Goal: Browse casually

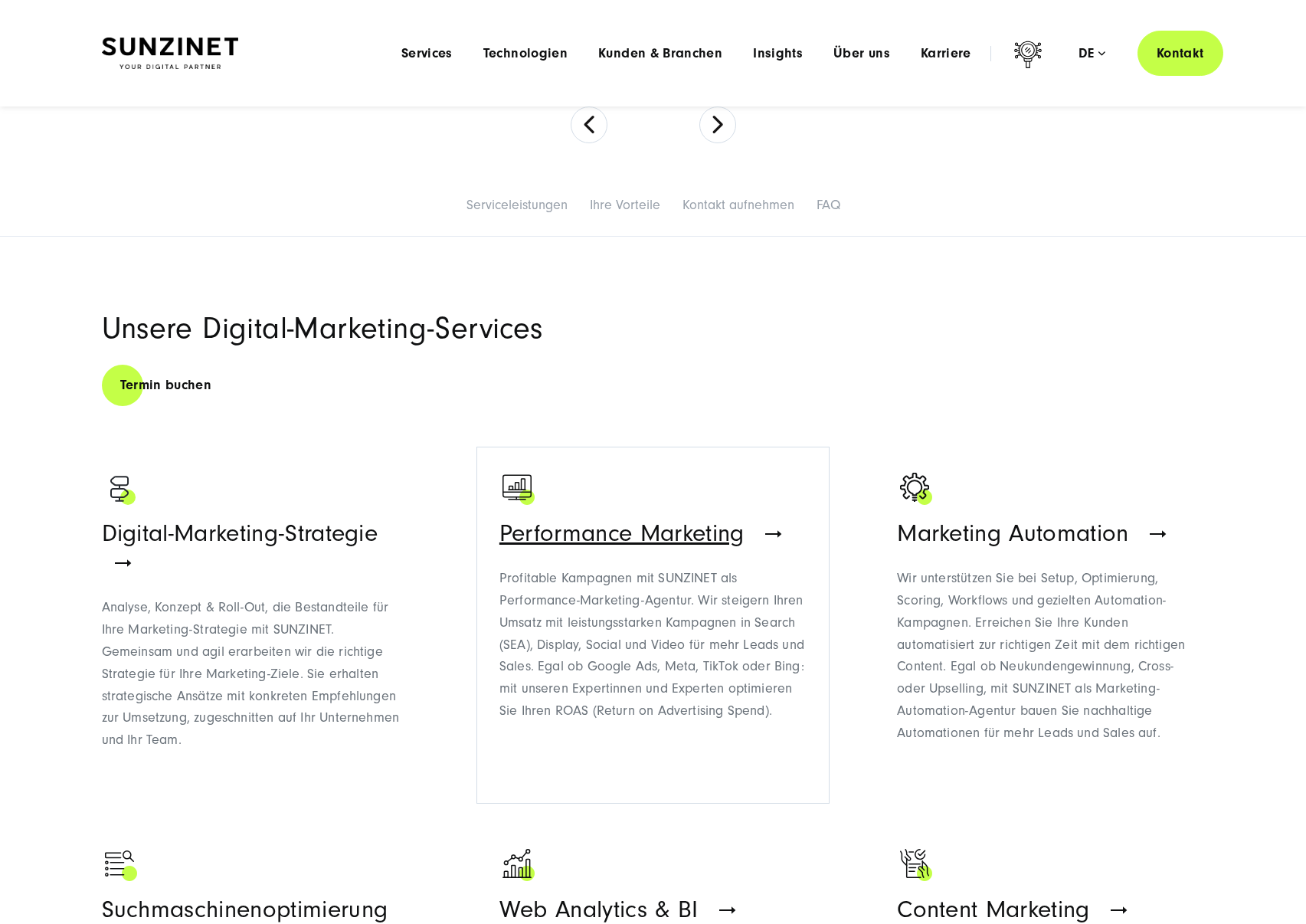
scroll to position [524, 0]
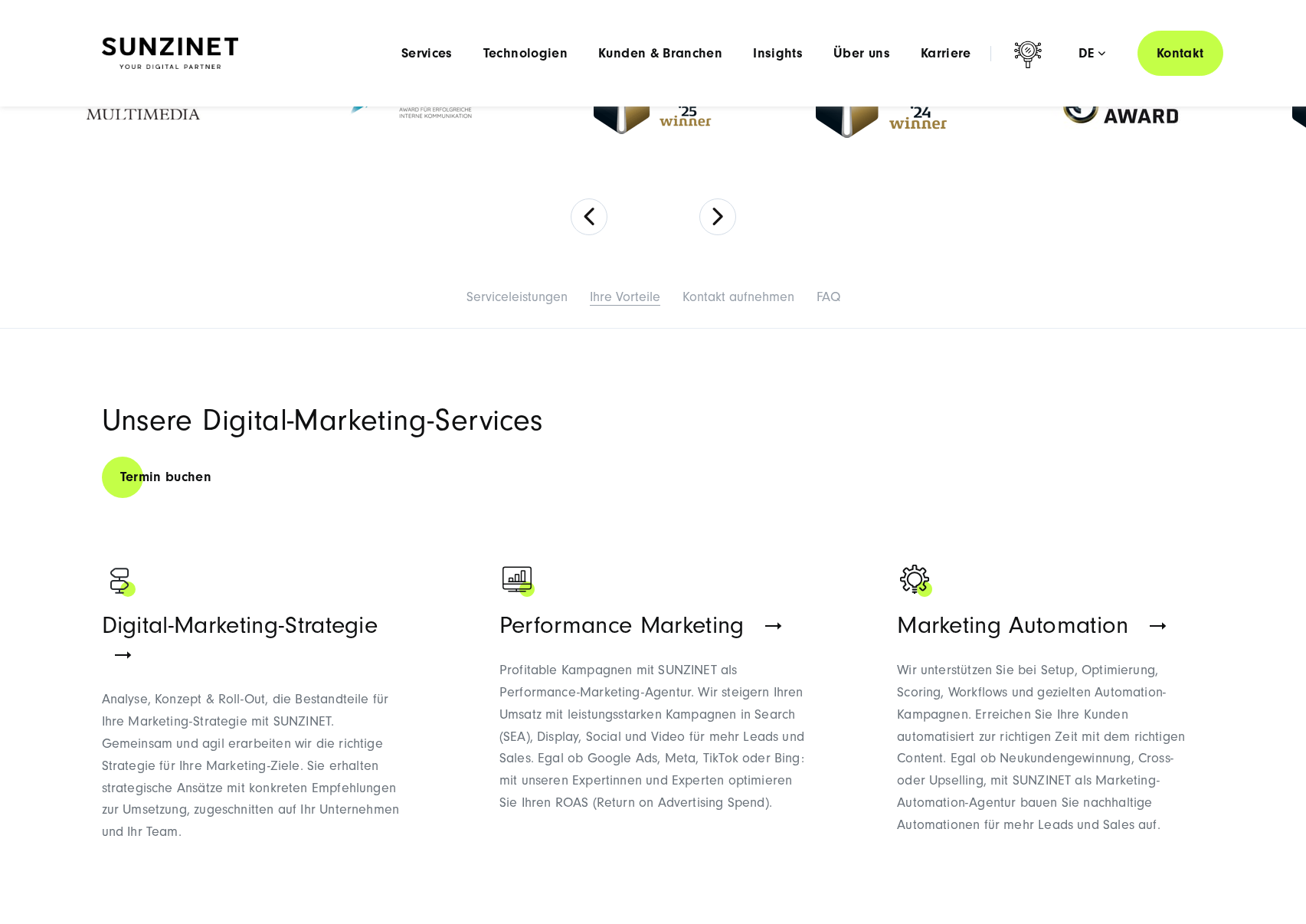
click at [617, 300] on link "Ihre Vorteile" at bounding box center [625, 296] width 70 height 16
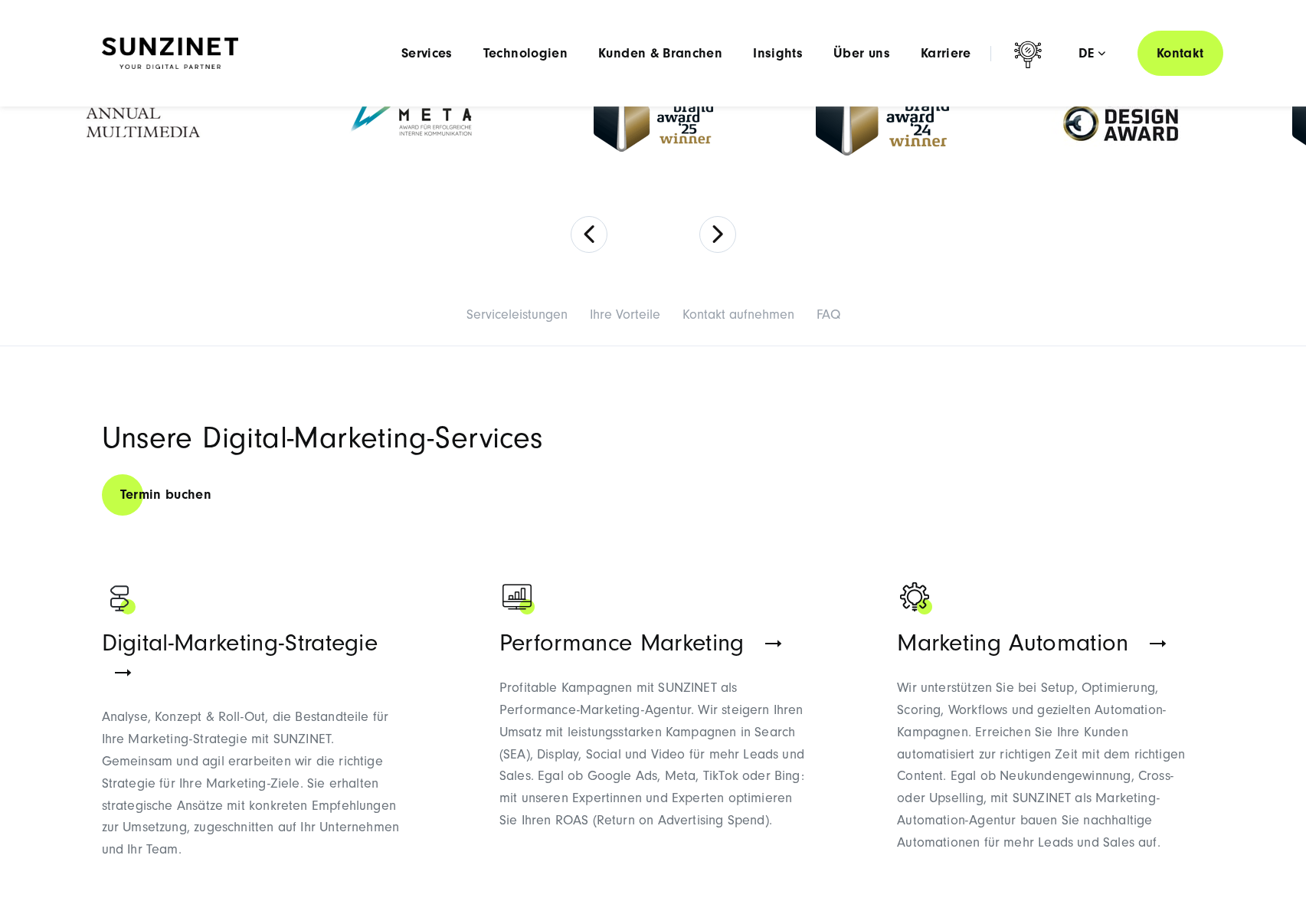
scroll to position [0, 0]
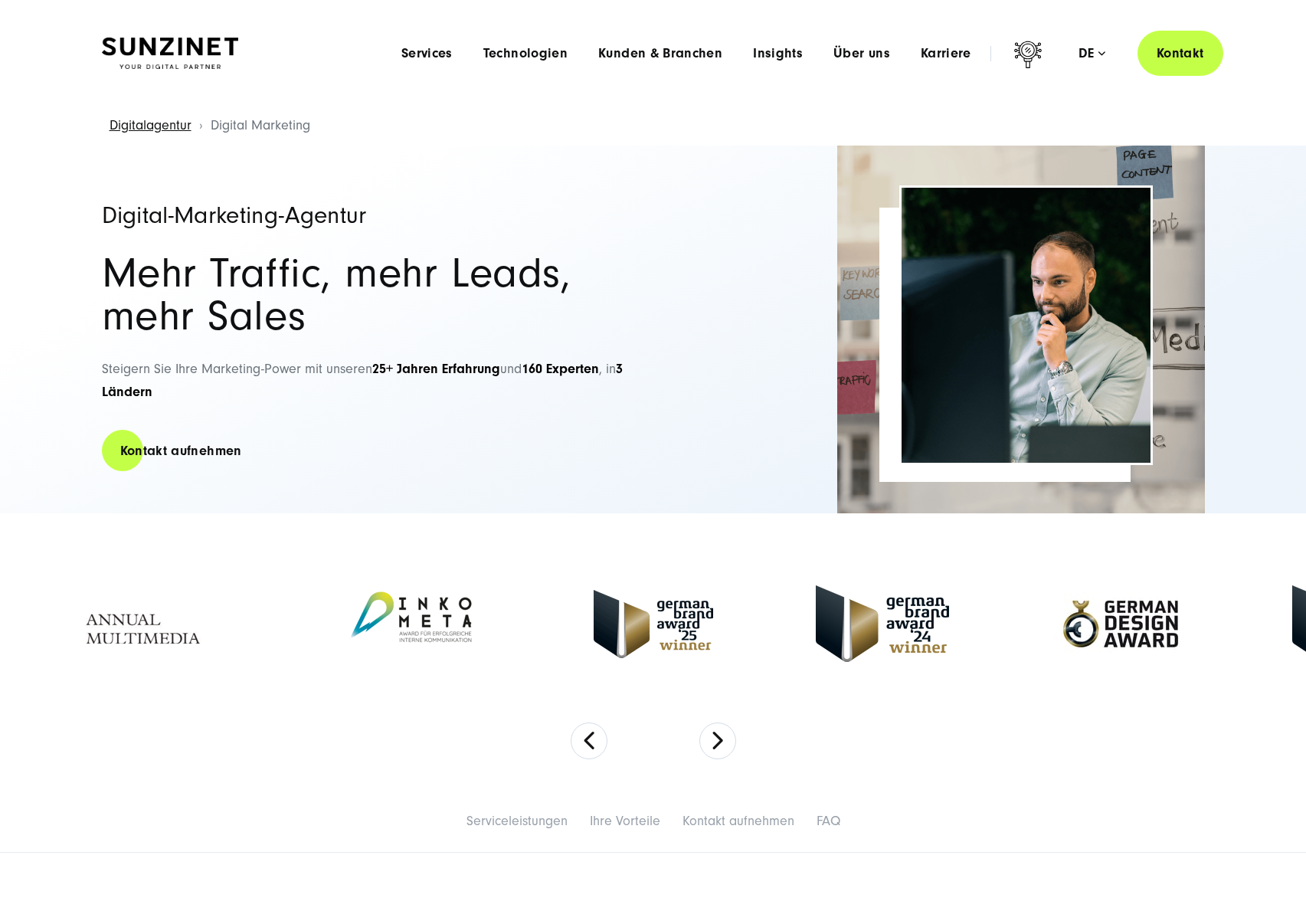
click at [214, 57] on img at bounding box center [169, 53] width 136 height 33
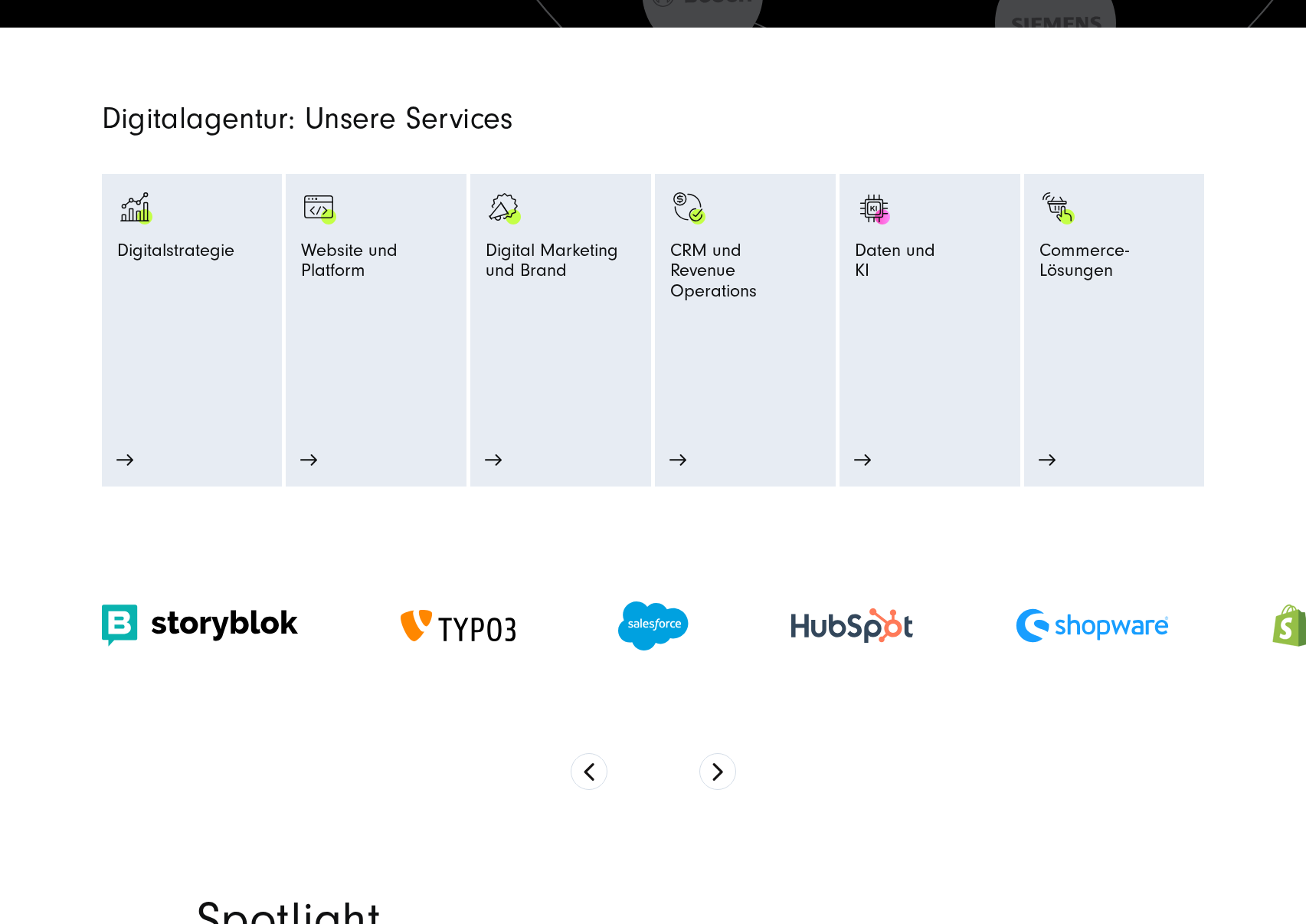
scroll to position [856, 0]
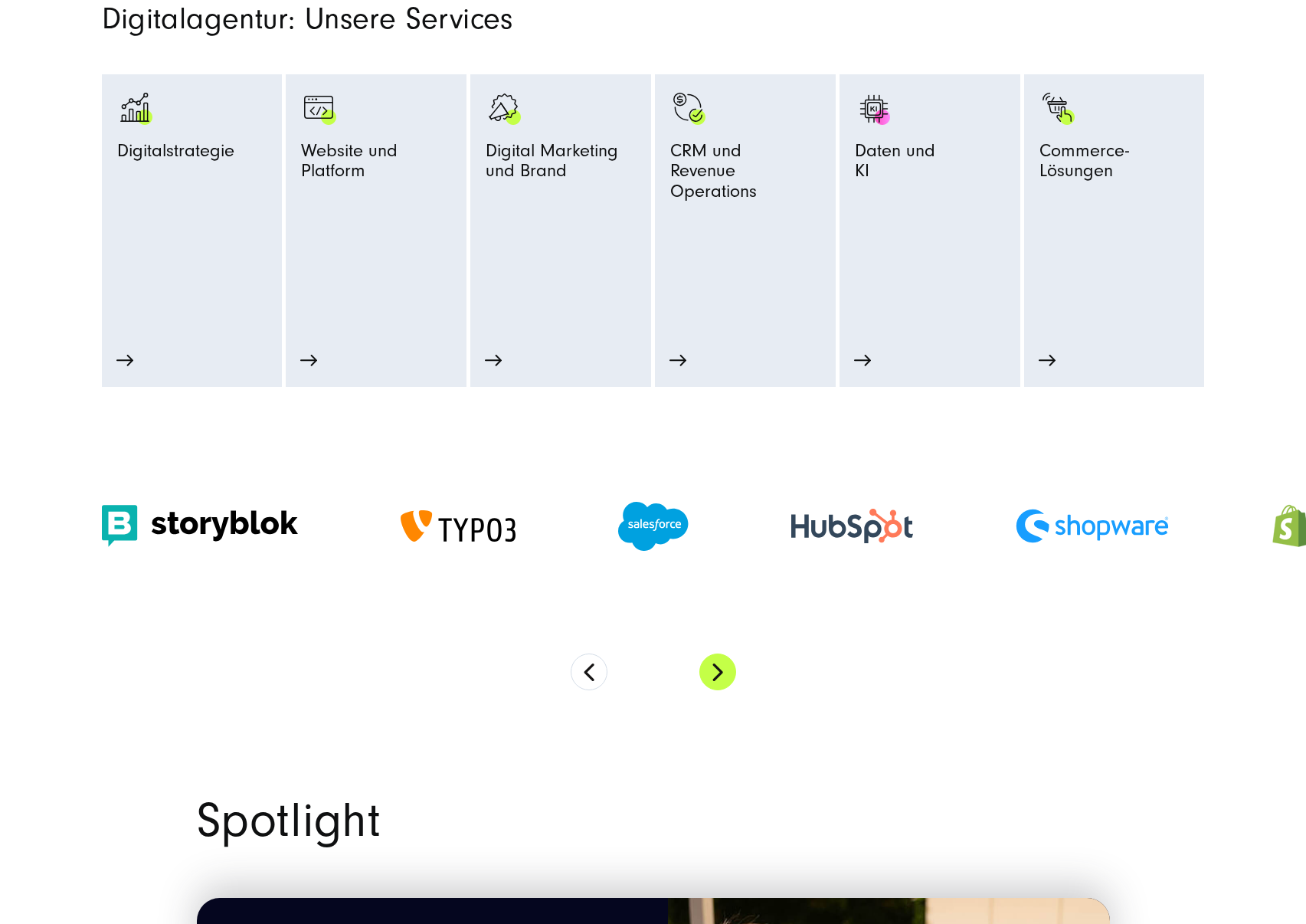
click at [716, 669] on button "Next" at bounding box center [718, 672] width 37 height 37
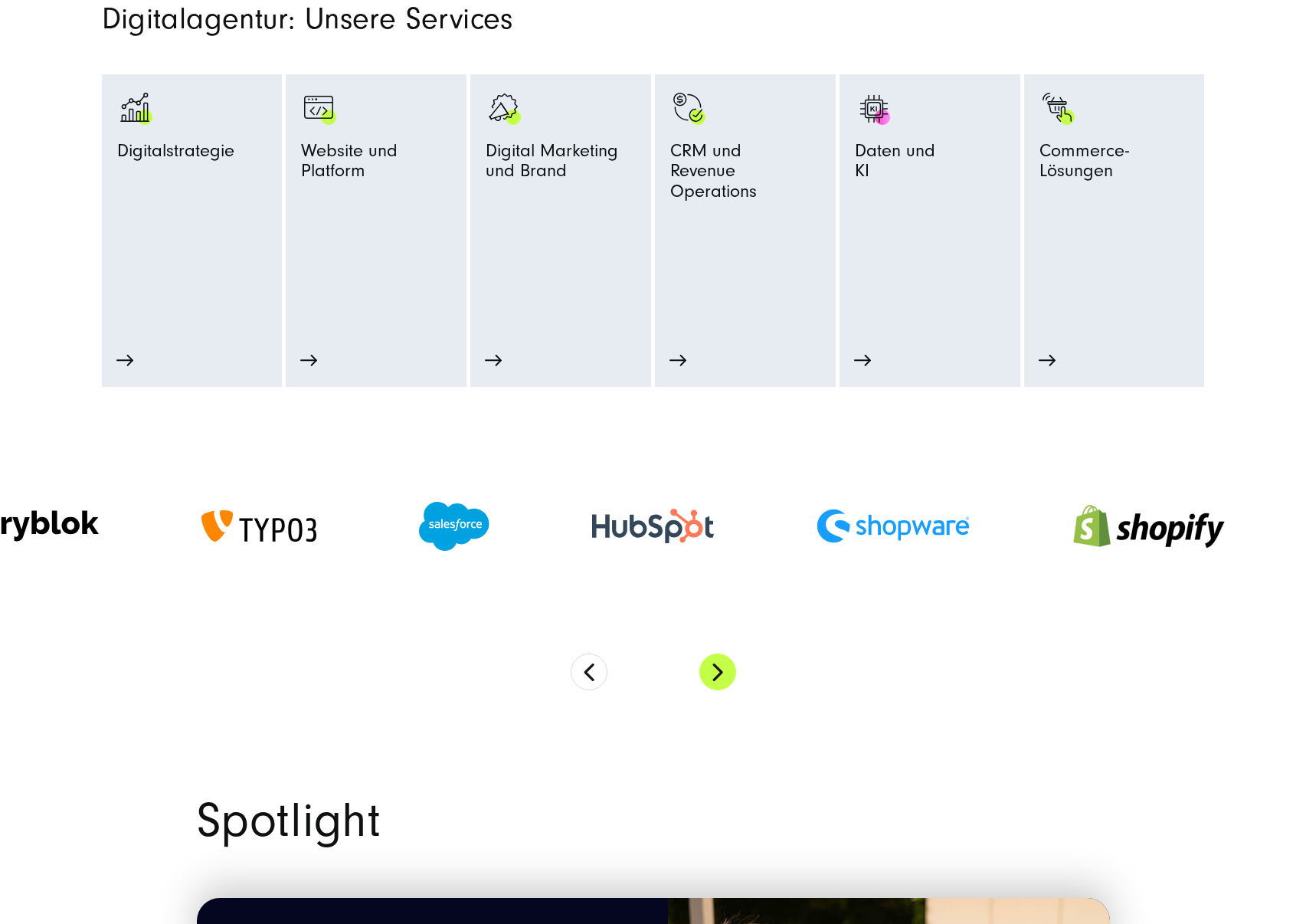
click at [716, 663] on button "Next" at bounding box center [718, 672] width 37 height 37
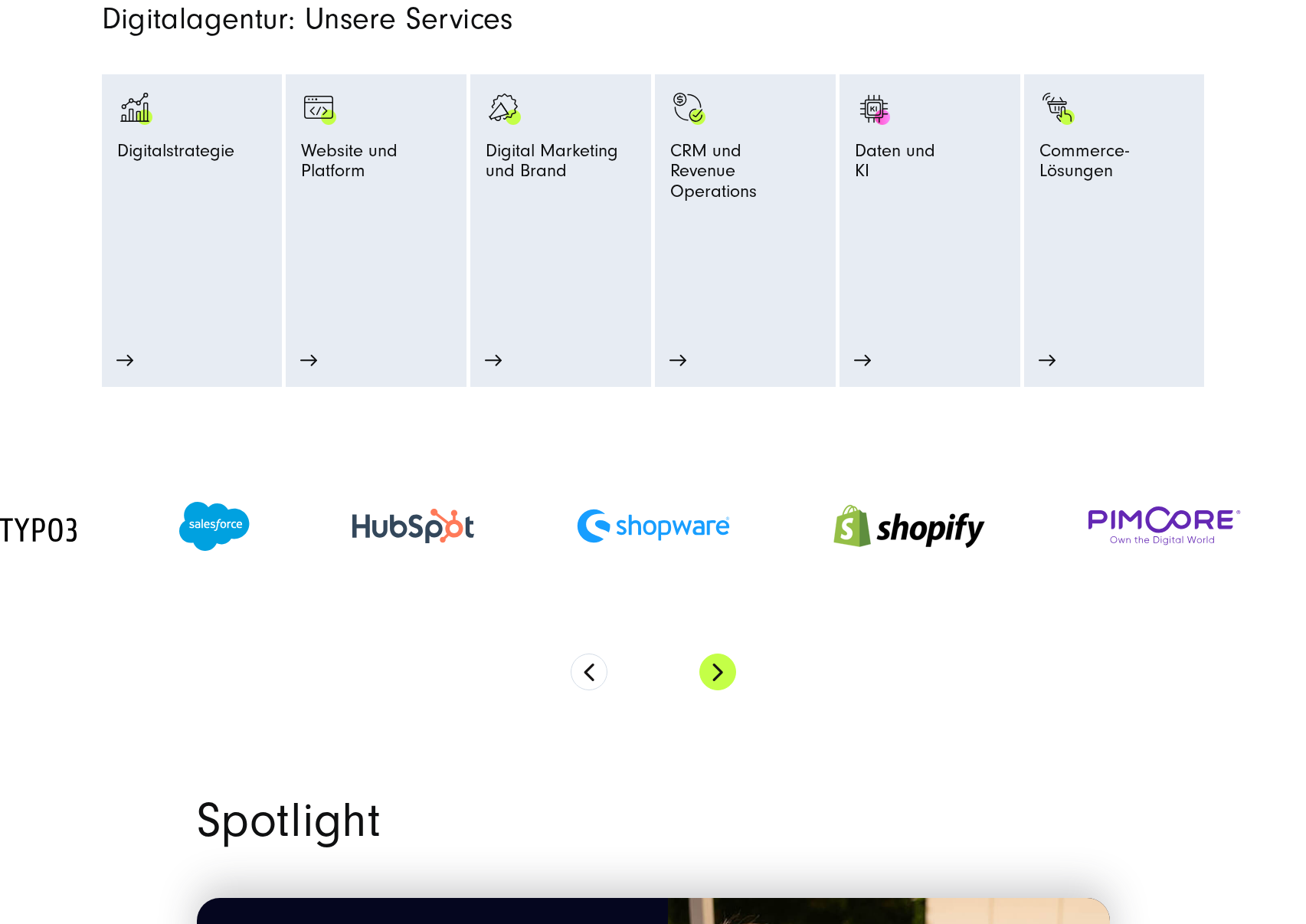
click at [716, 663] on button "Next" at bounding box center [718, 672] width 37 height 37
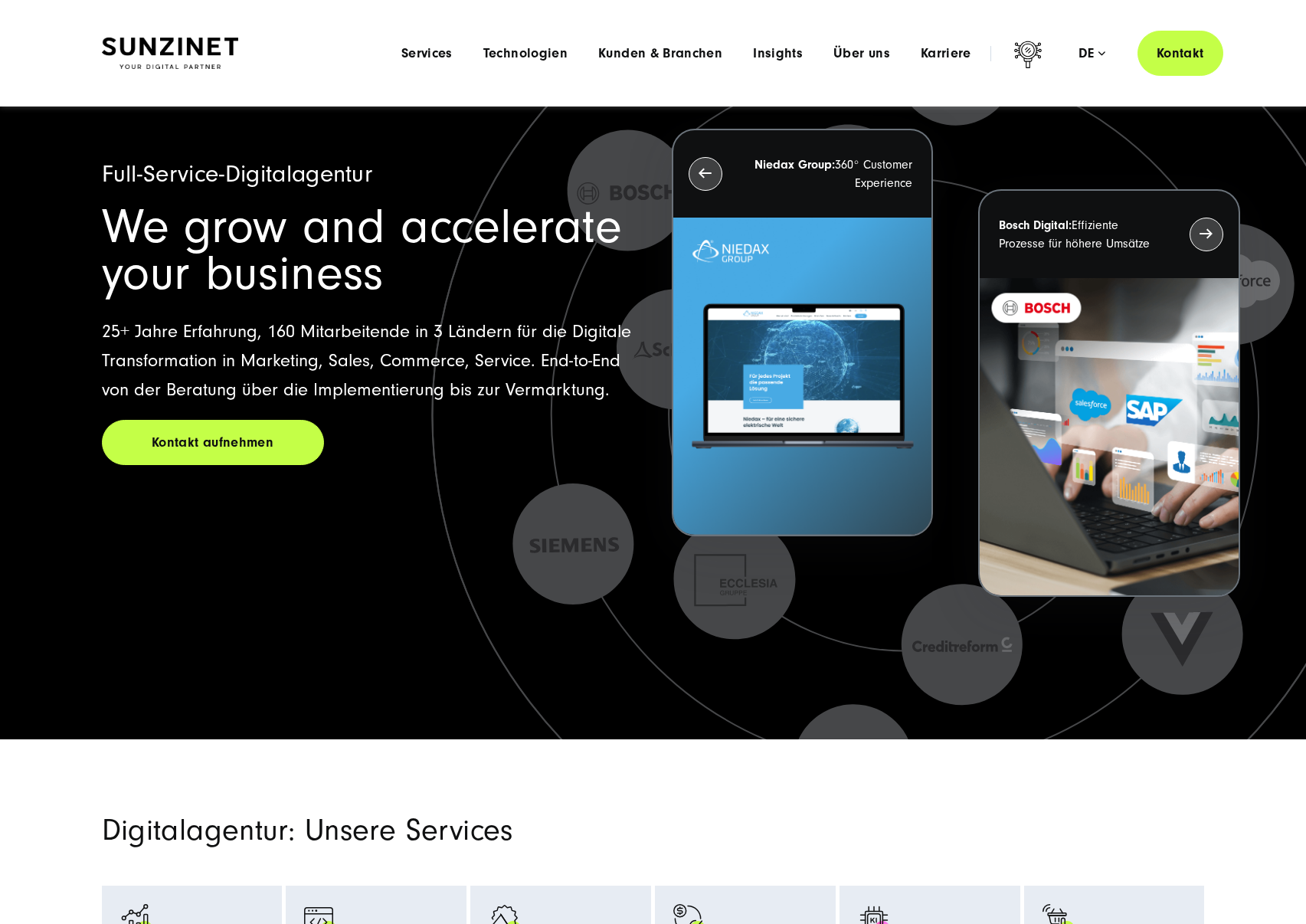
scroll to position [0, 0]
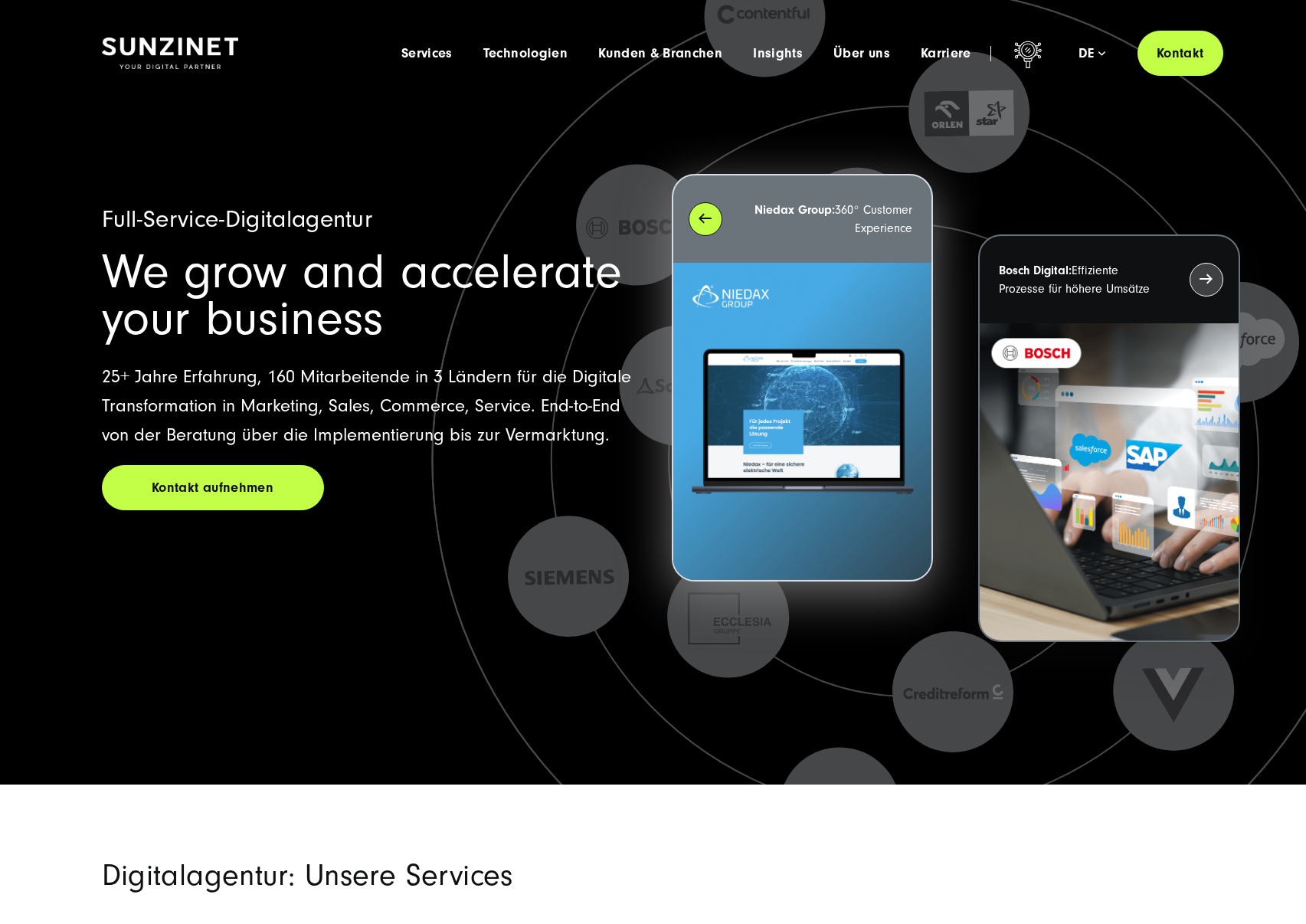
click at [699, 210] on div "Niedax Group: 360° Customer Experience" at bounding box center [802, 219] width 258 height 88
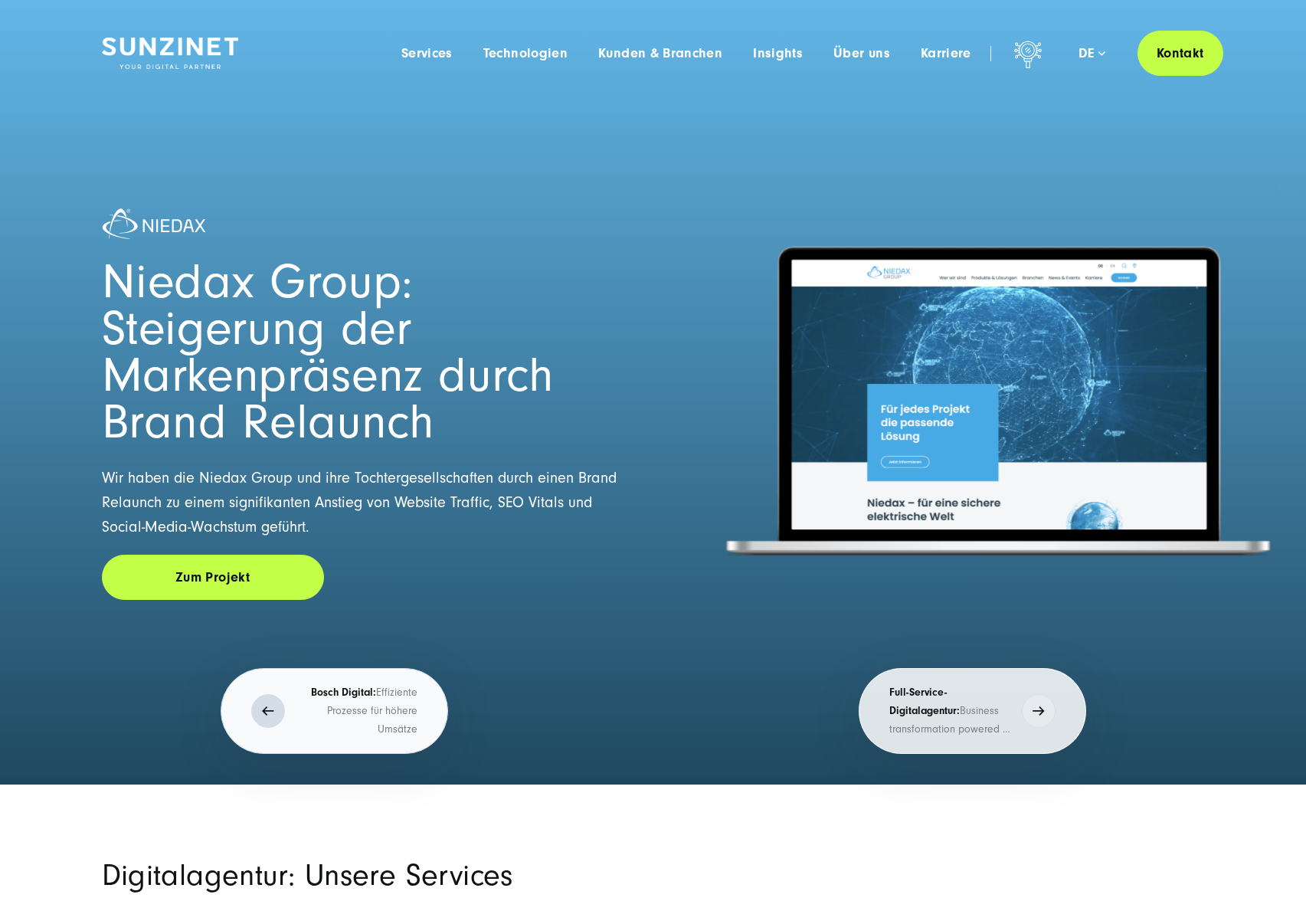
click at [307, 708] on p "Bosch Digital: Effiziente Prozesse für höhere Umsätze" at bounding box center [355, 711] width 125 height 55
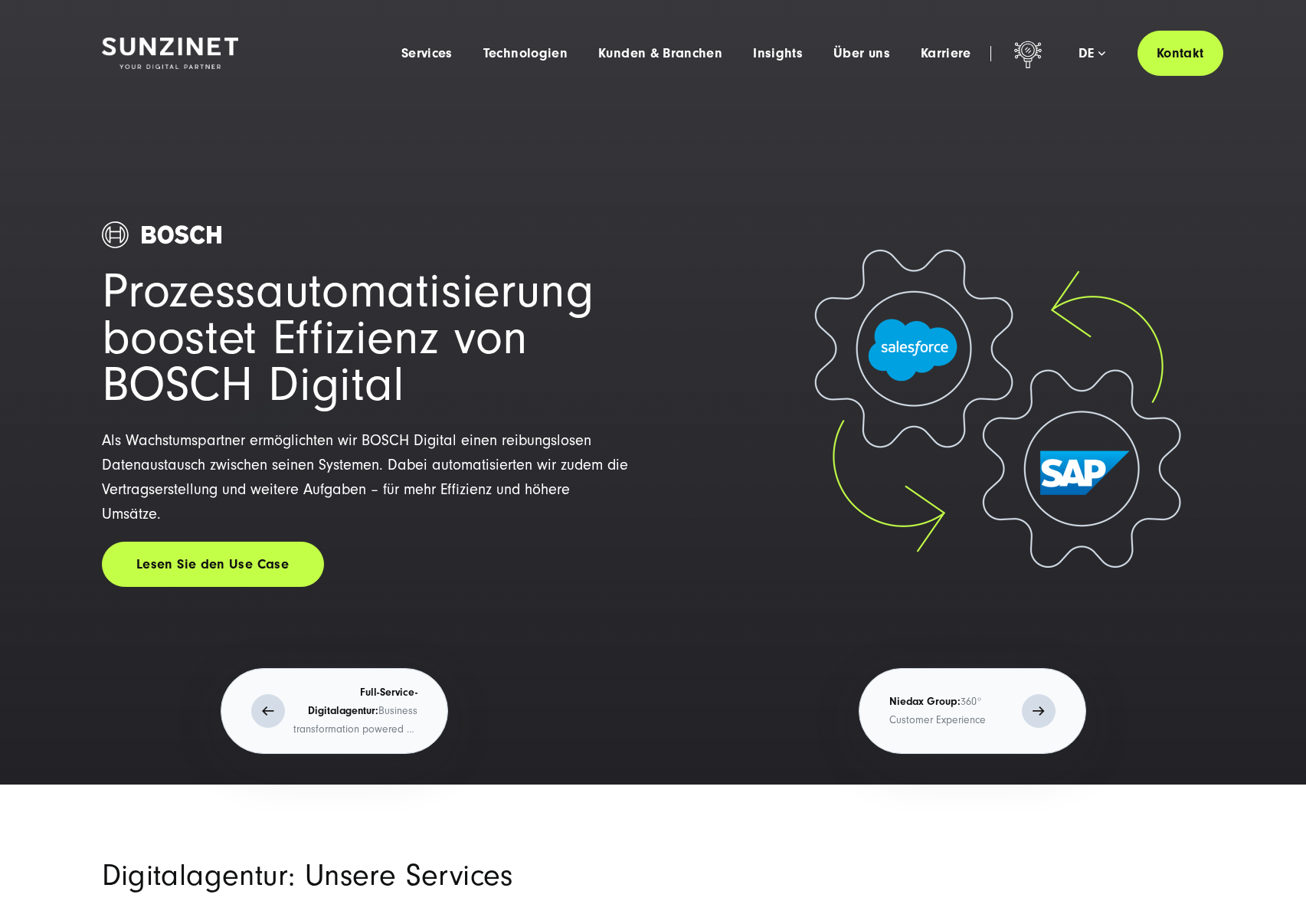
click at [947, 689] on button "Niedax Group: 360° Customer Experience" at bounding box center [972, 711] width 228 height 86
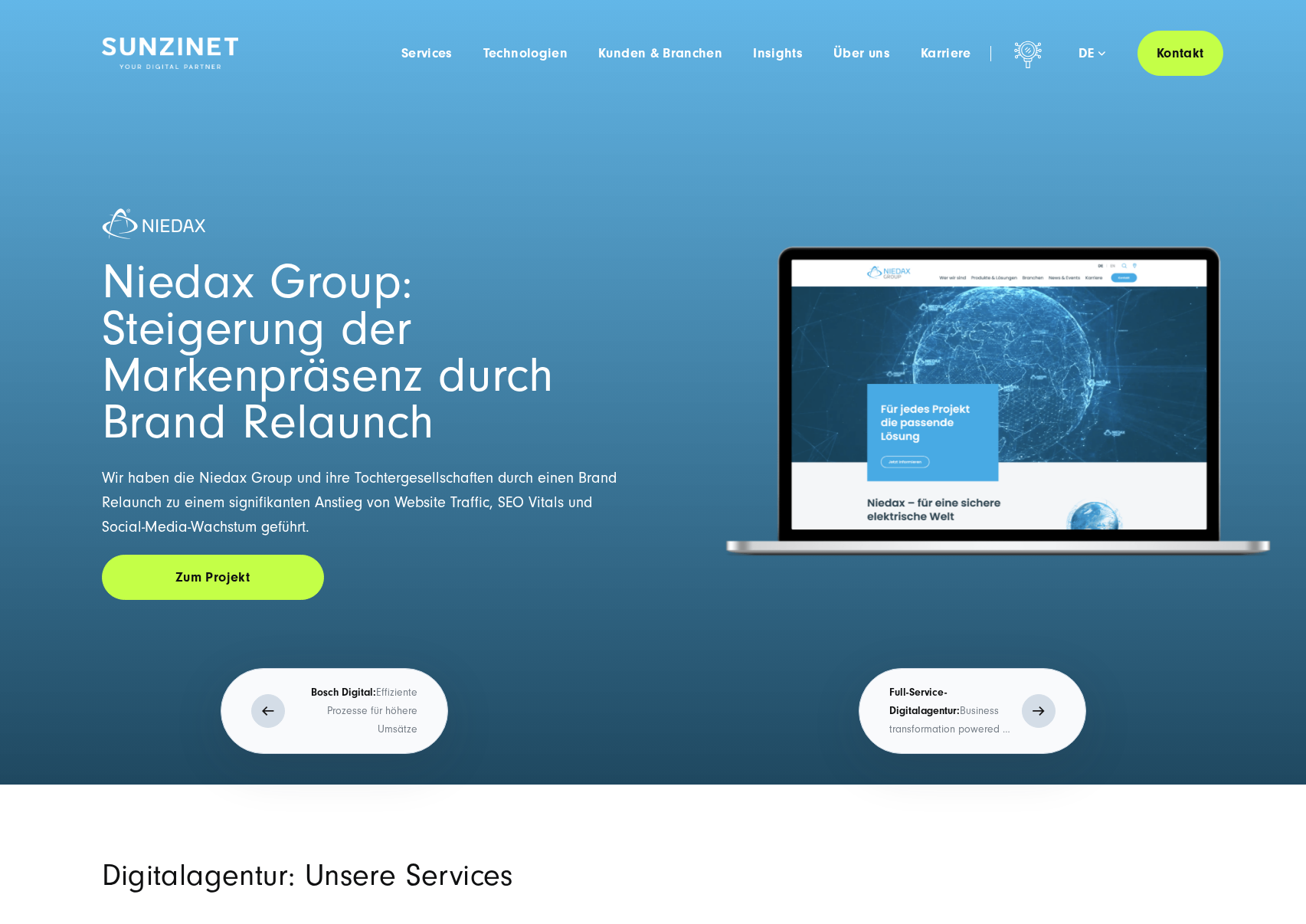
click at [932, 701] on p "Full-Service-Digitalagentur: Business transformation powered by digital innovat…" at bounding box center [952, 711] width 125 height 55
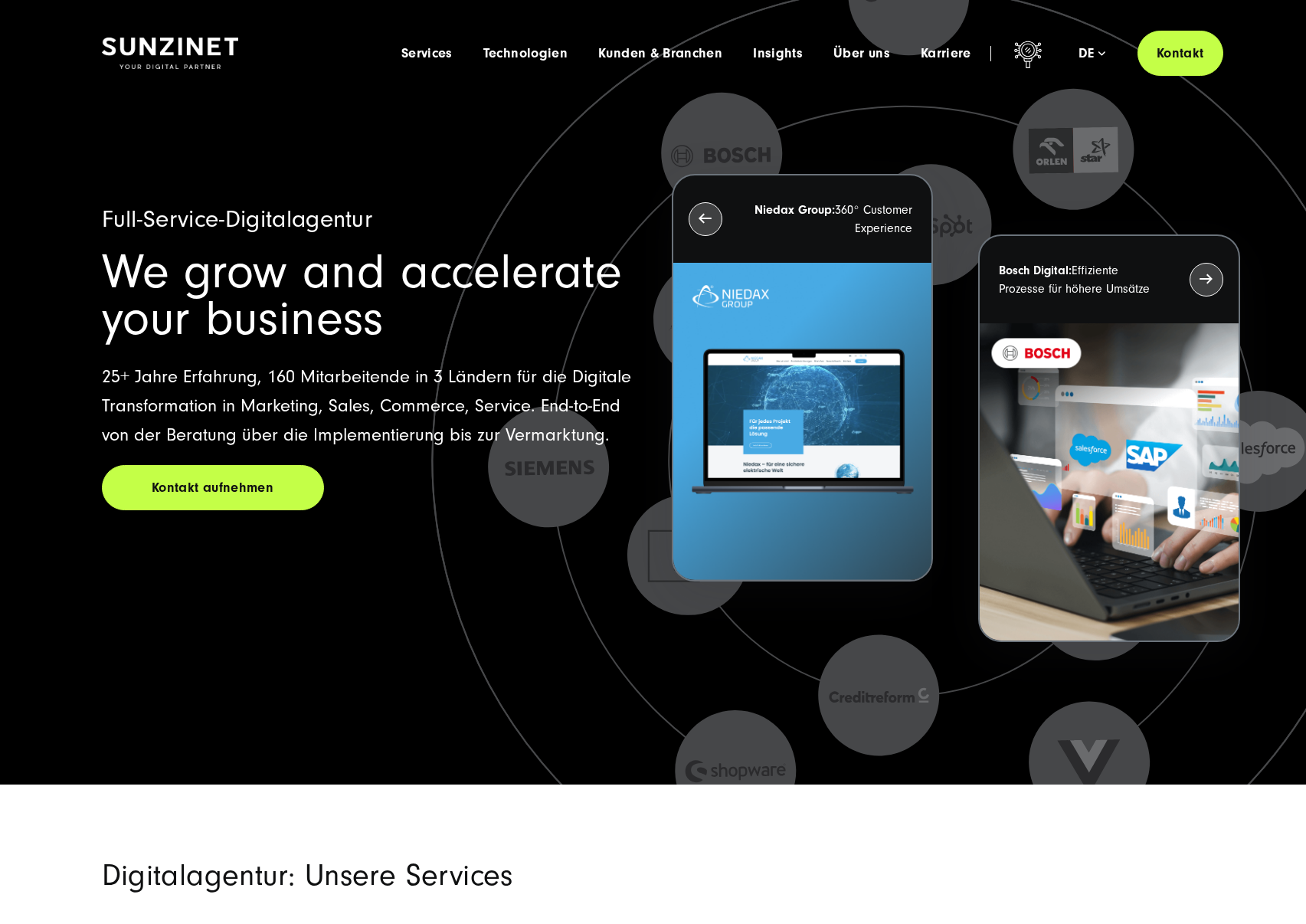
click at [938, 701] on p "Bosch Digital: Effiziente Prozesse für höhere Umsätze" at bounding box center [952, 711] width 125 height 55
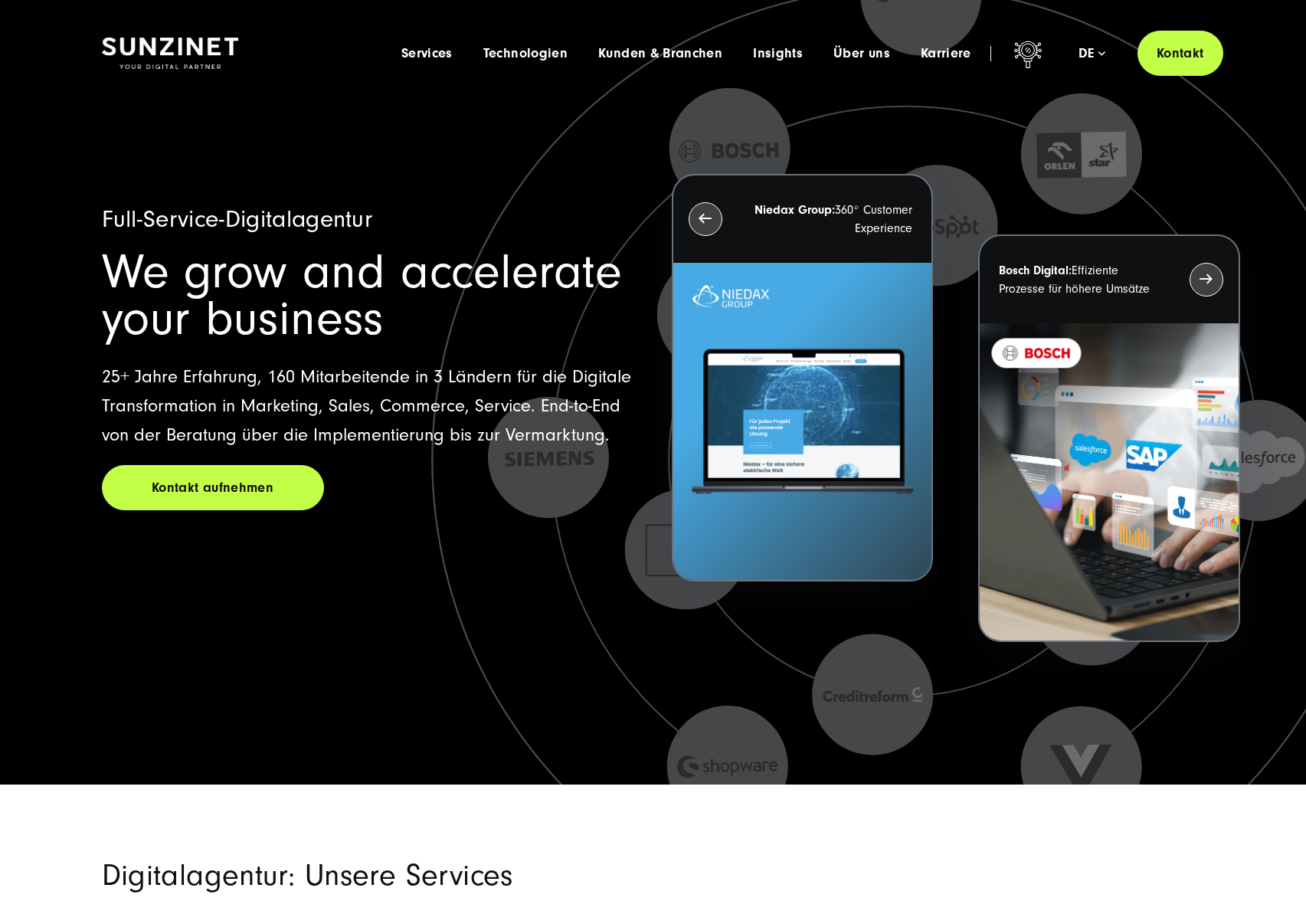
click at [938, 701] on icon at bounding box center [905, 460] width 1156 height 1156
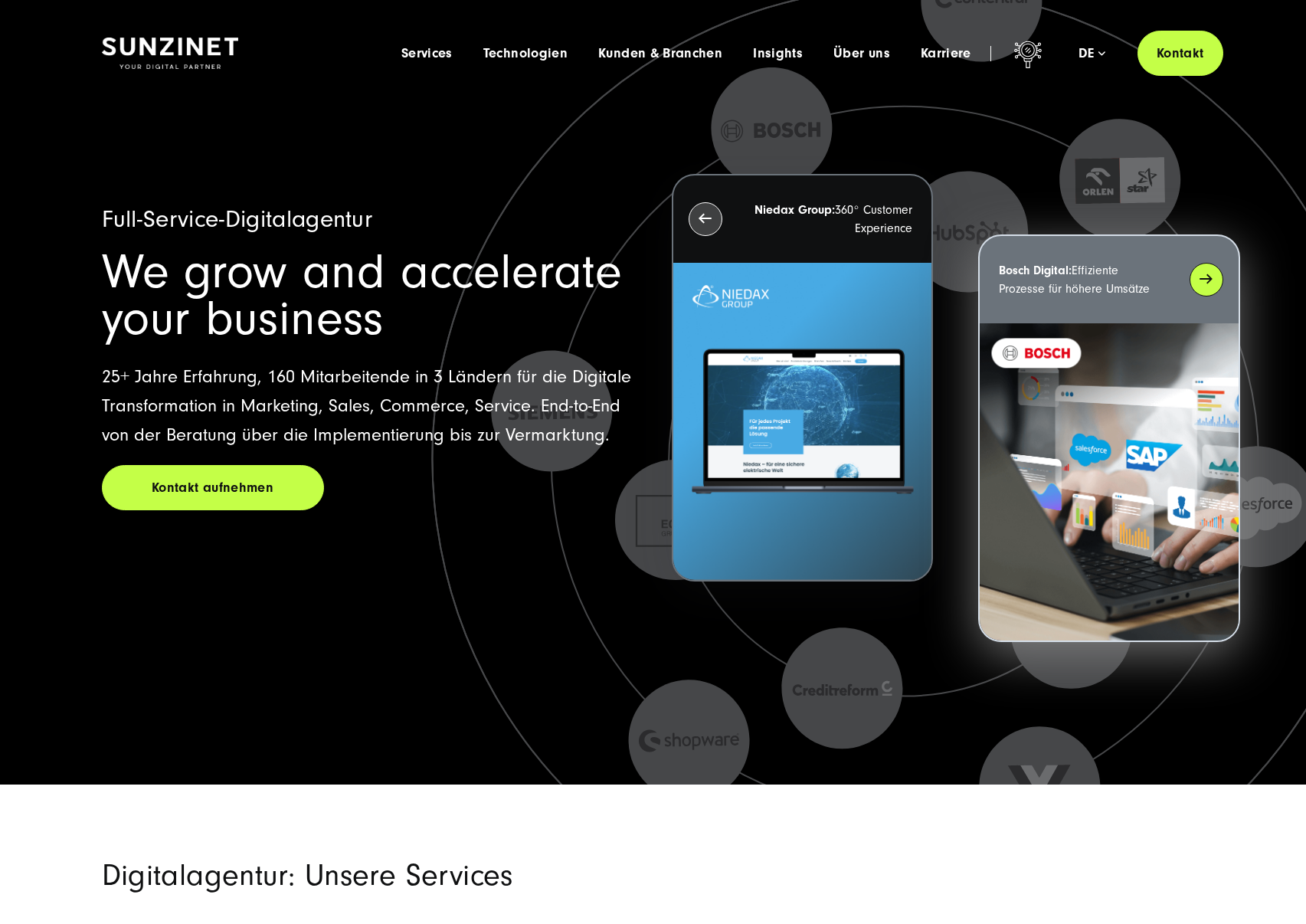
click at [1122, 401] on img at bounding box center [1108, 482] width 258 height 318
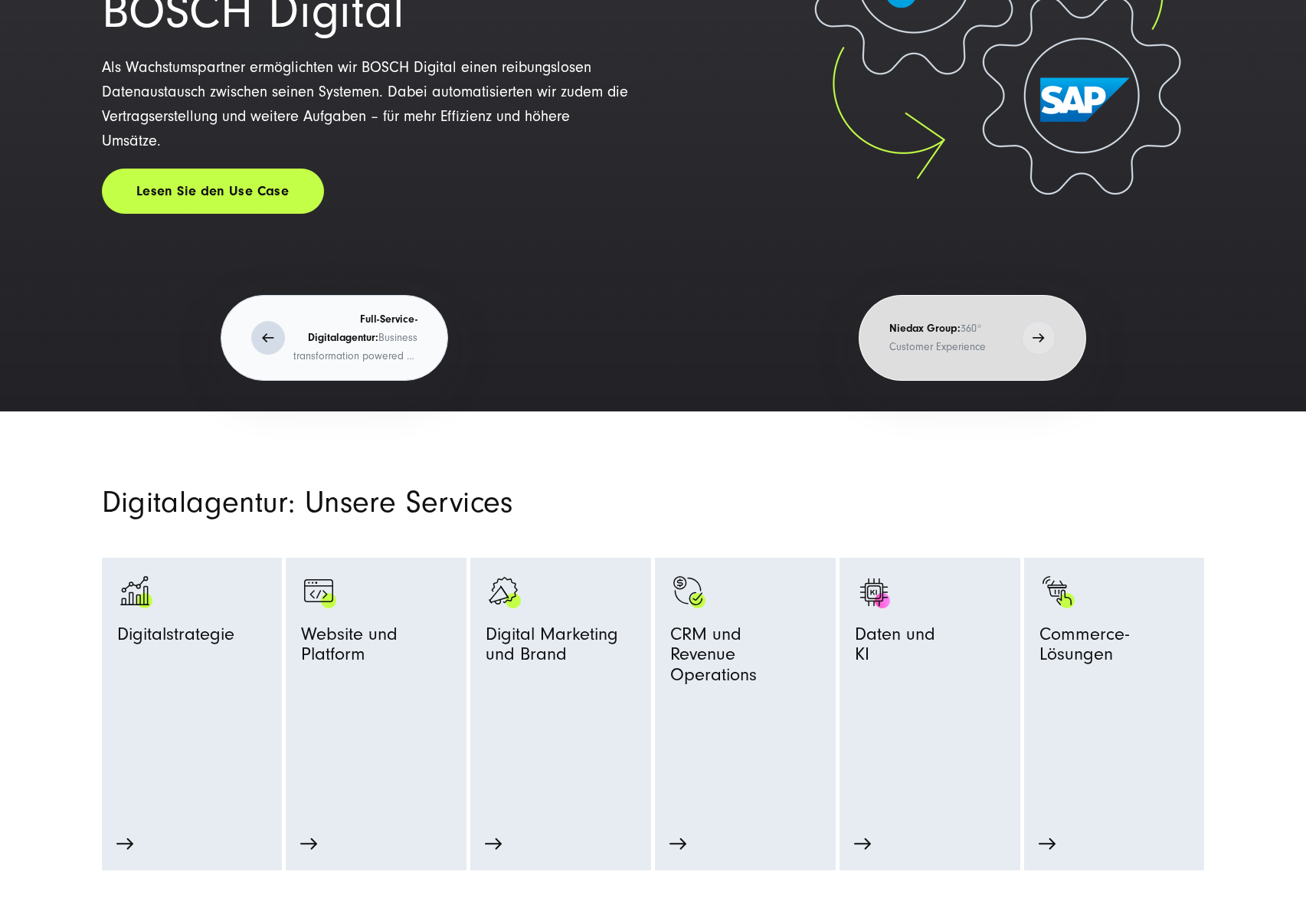
scroll to position [371, 0]
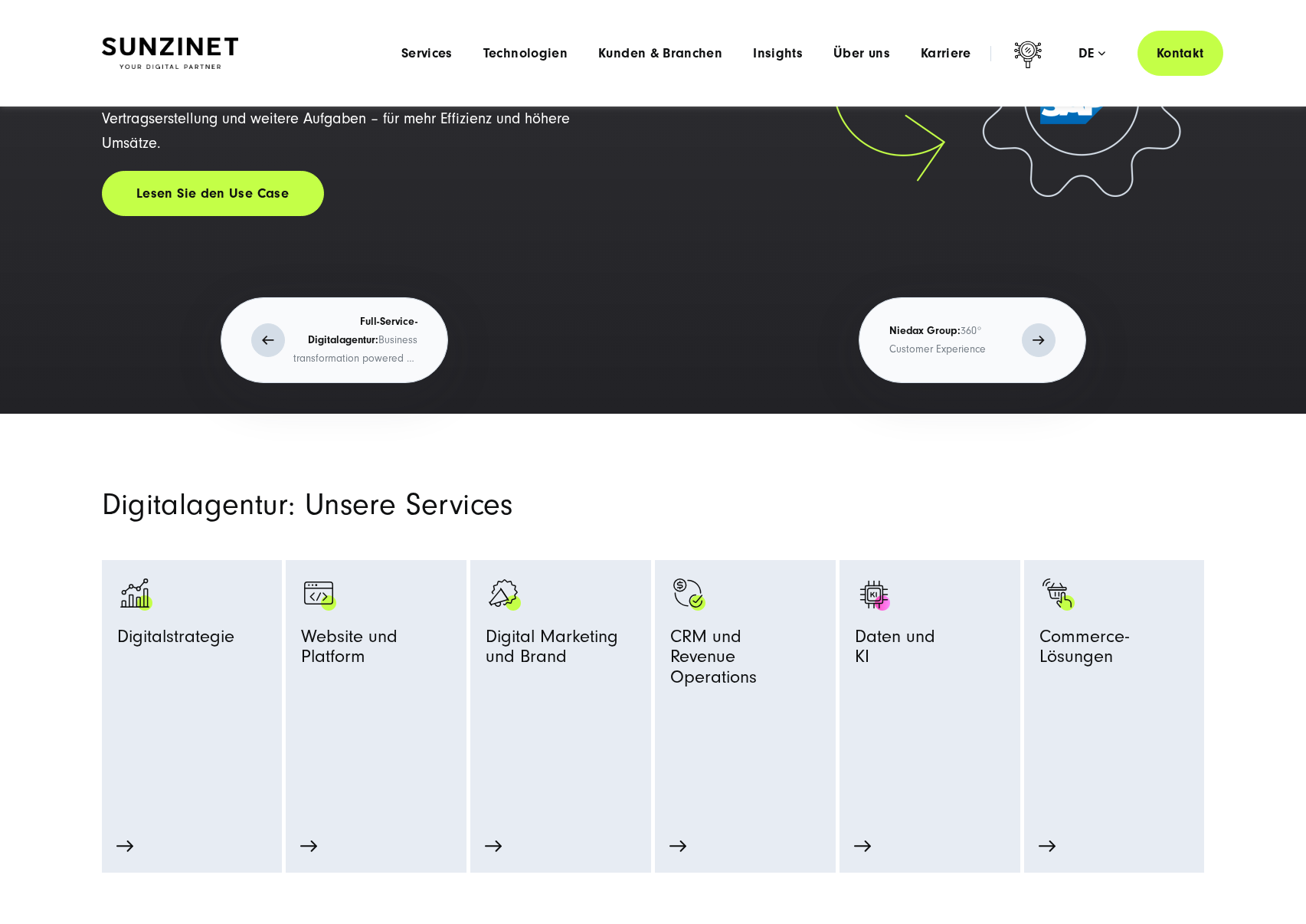
click at [983, 358] on p "Niedax Group: 360° Customer Experience" at bounding box center [952, 341] width 125 height 37
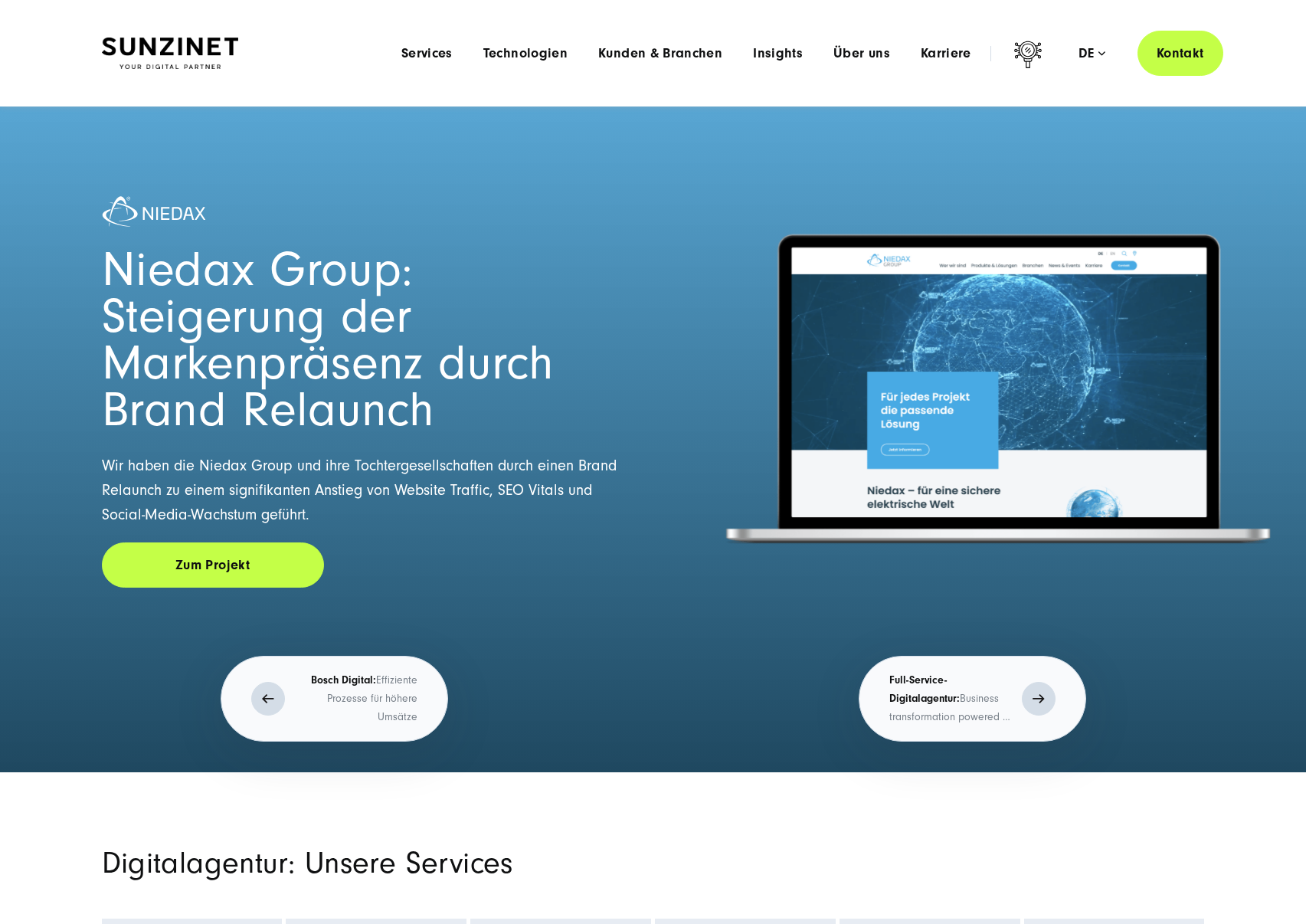
scroll to position [0, 0]
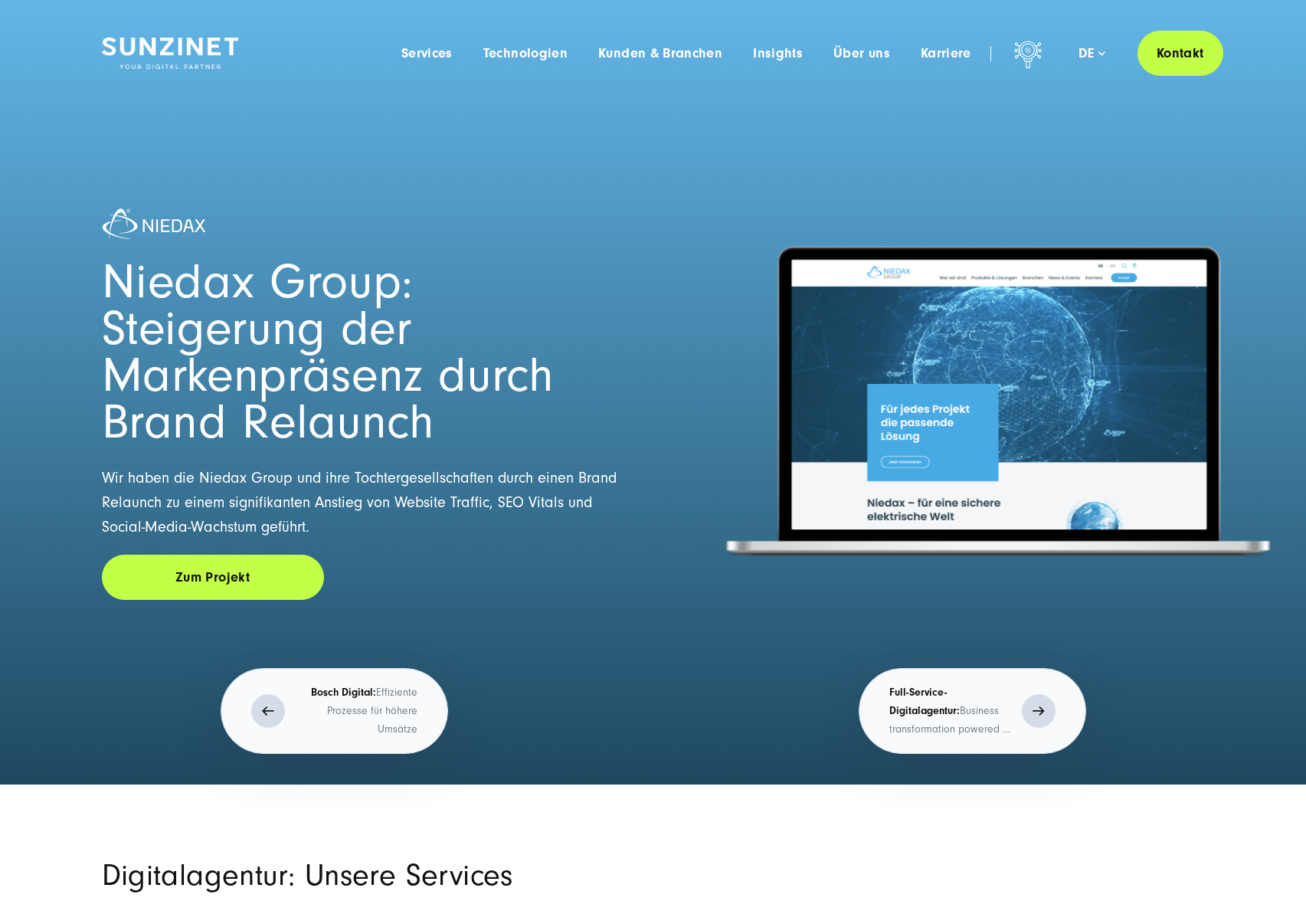
click at [946, 699] on p "Full-Service-Digitalagentur: Business transformation powered by digital innovat…" at bounding box center [952, 711] width 125 height 55
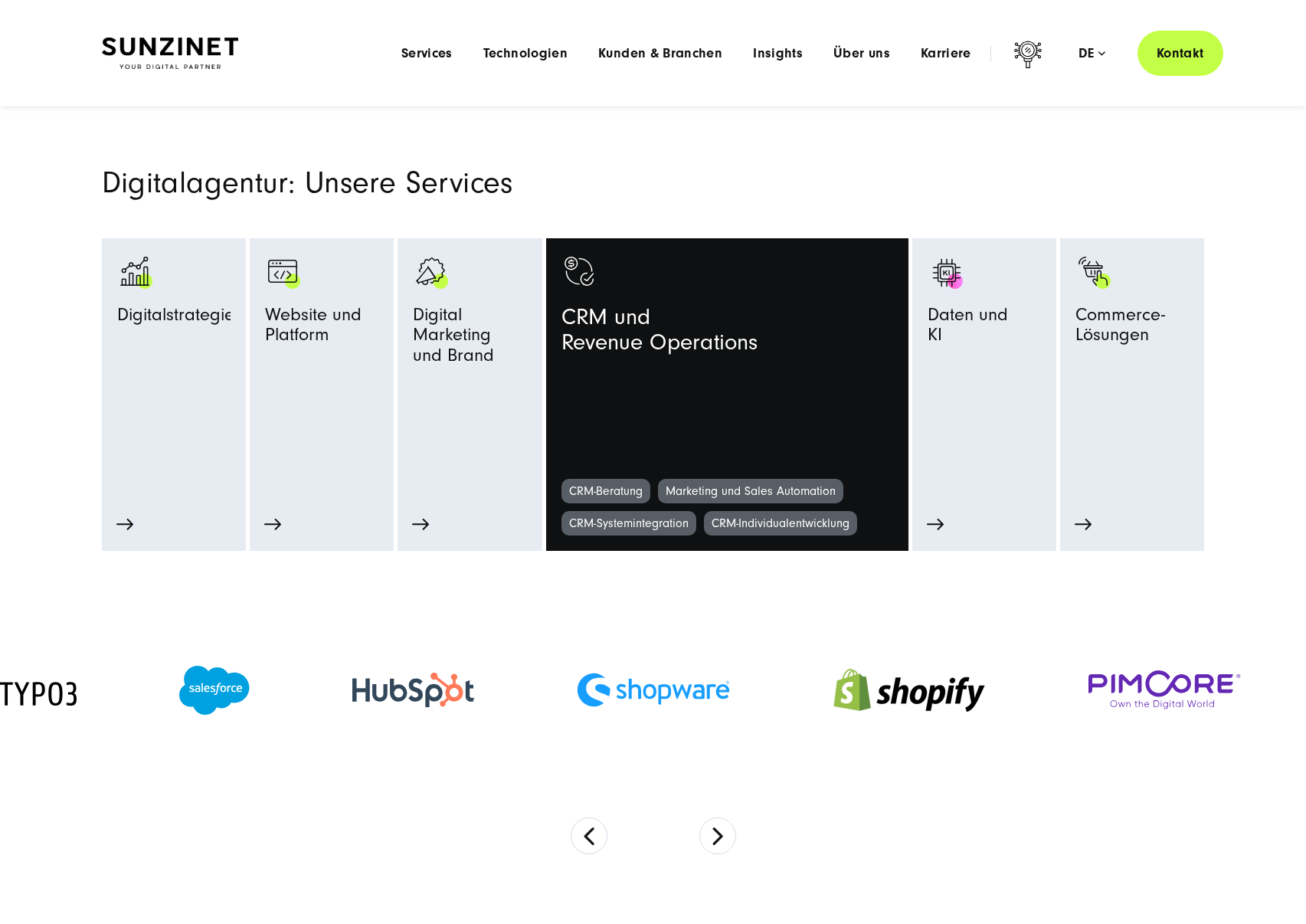
scroll to position [683, 0]
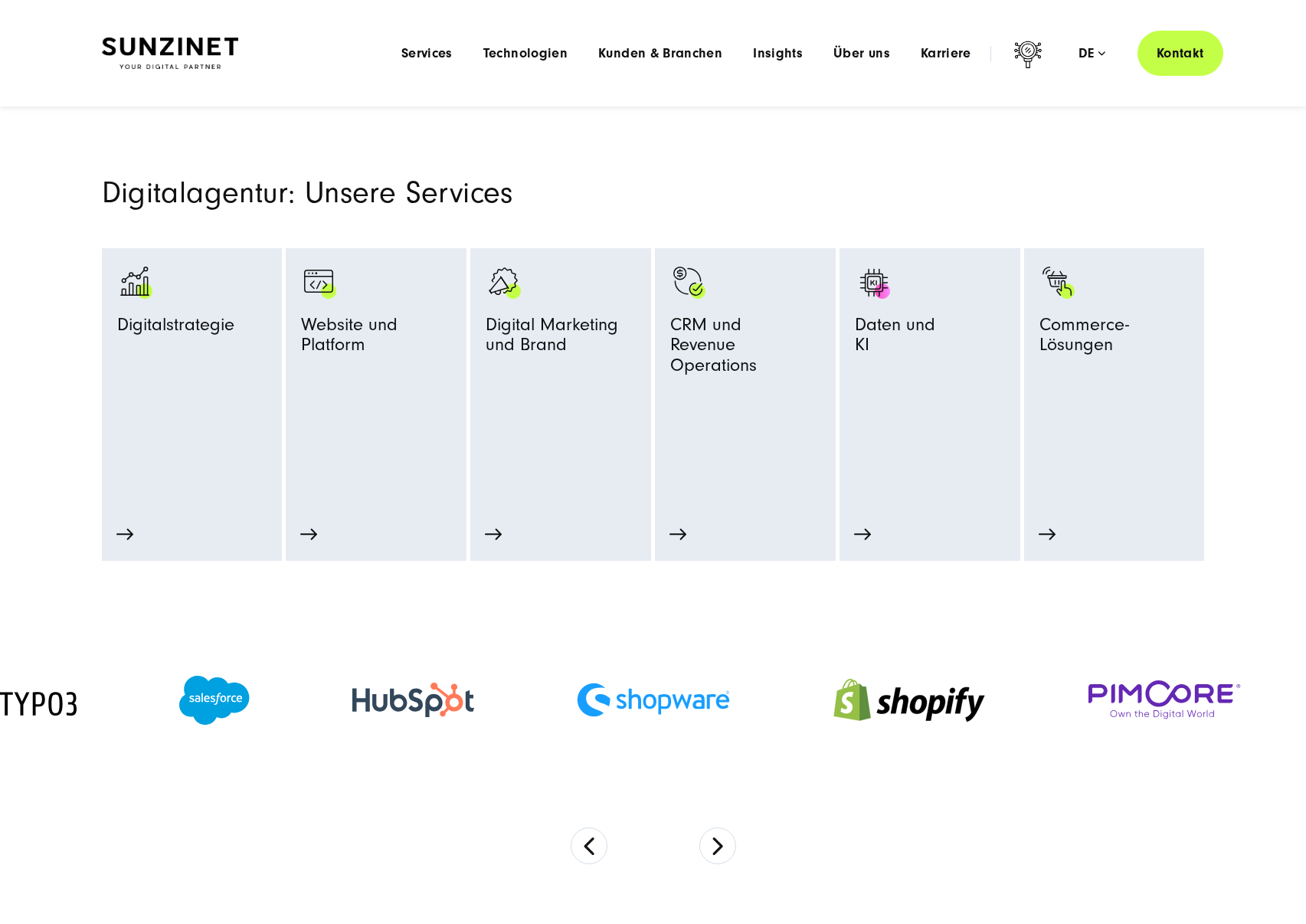
click at [805, 196] on h2 "Digitalagentur: Unsere Services" at bounding box center [466, 193] width 728 height 29
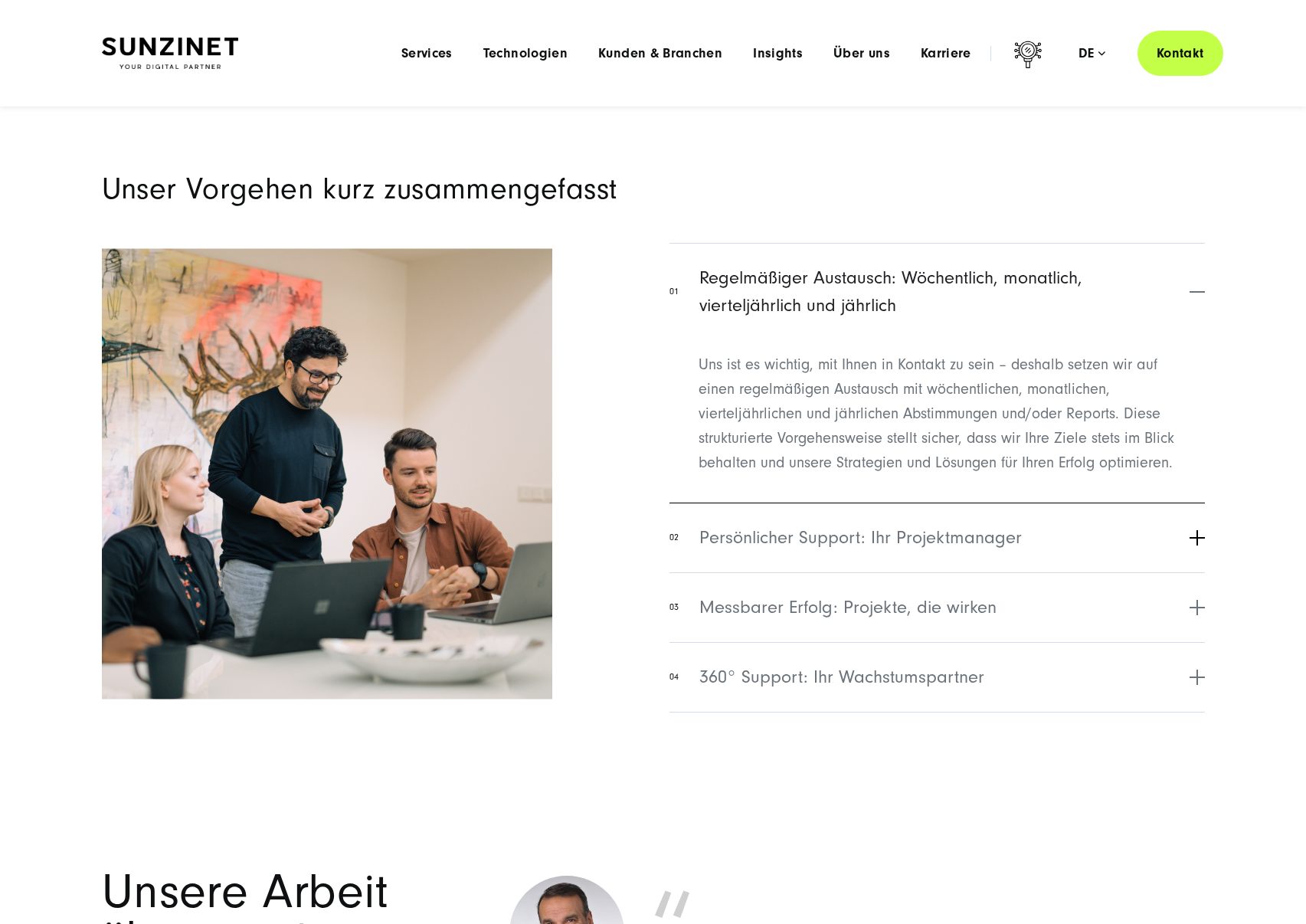
scroll to position [6137, 0]
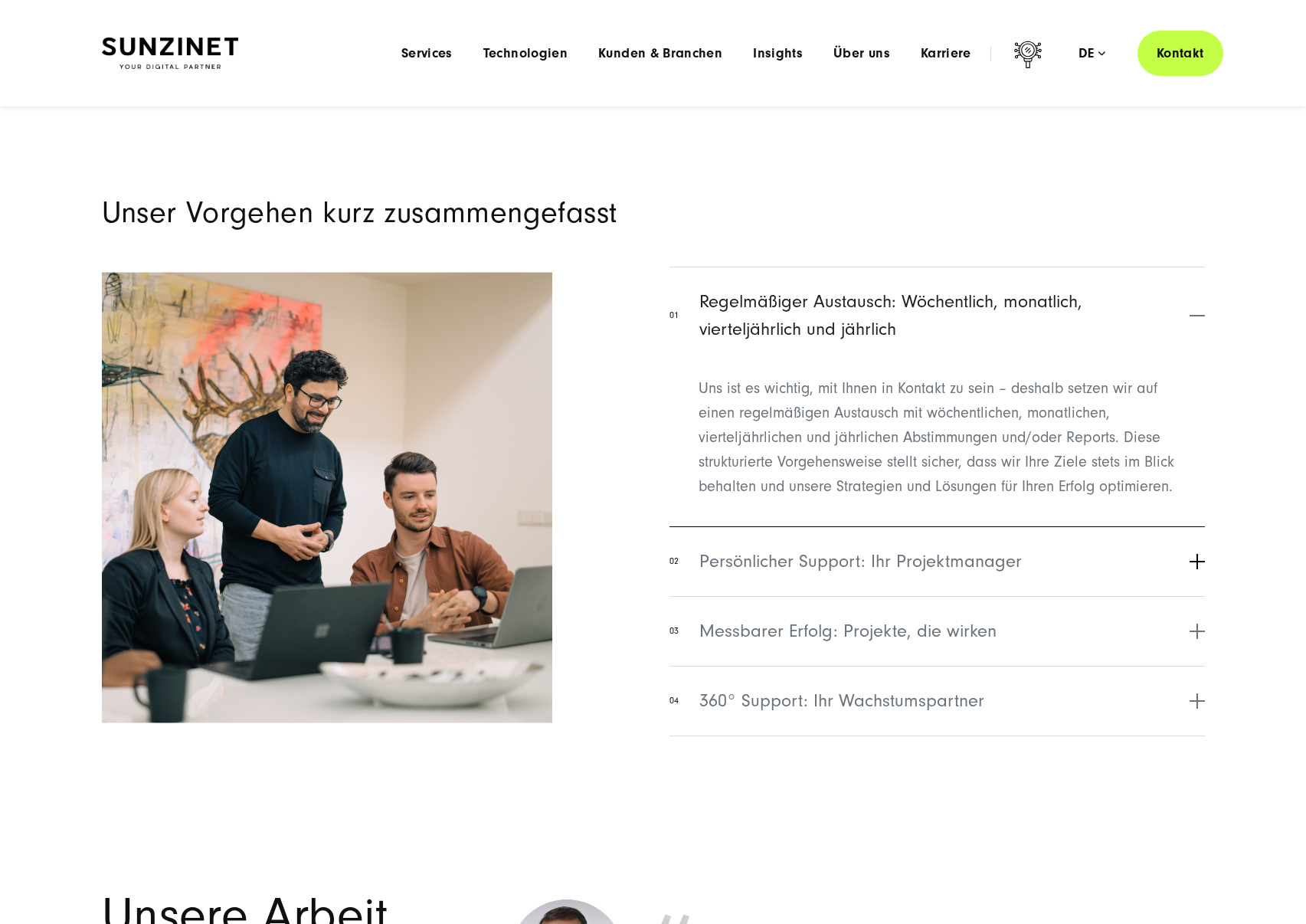
click at [829, 553] on span "Persönlicher Support: Ihr Projektmanager" at bounding box center [860, 561] width 322 height 28
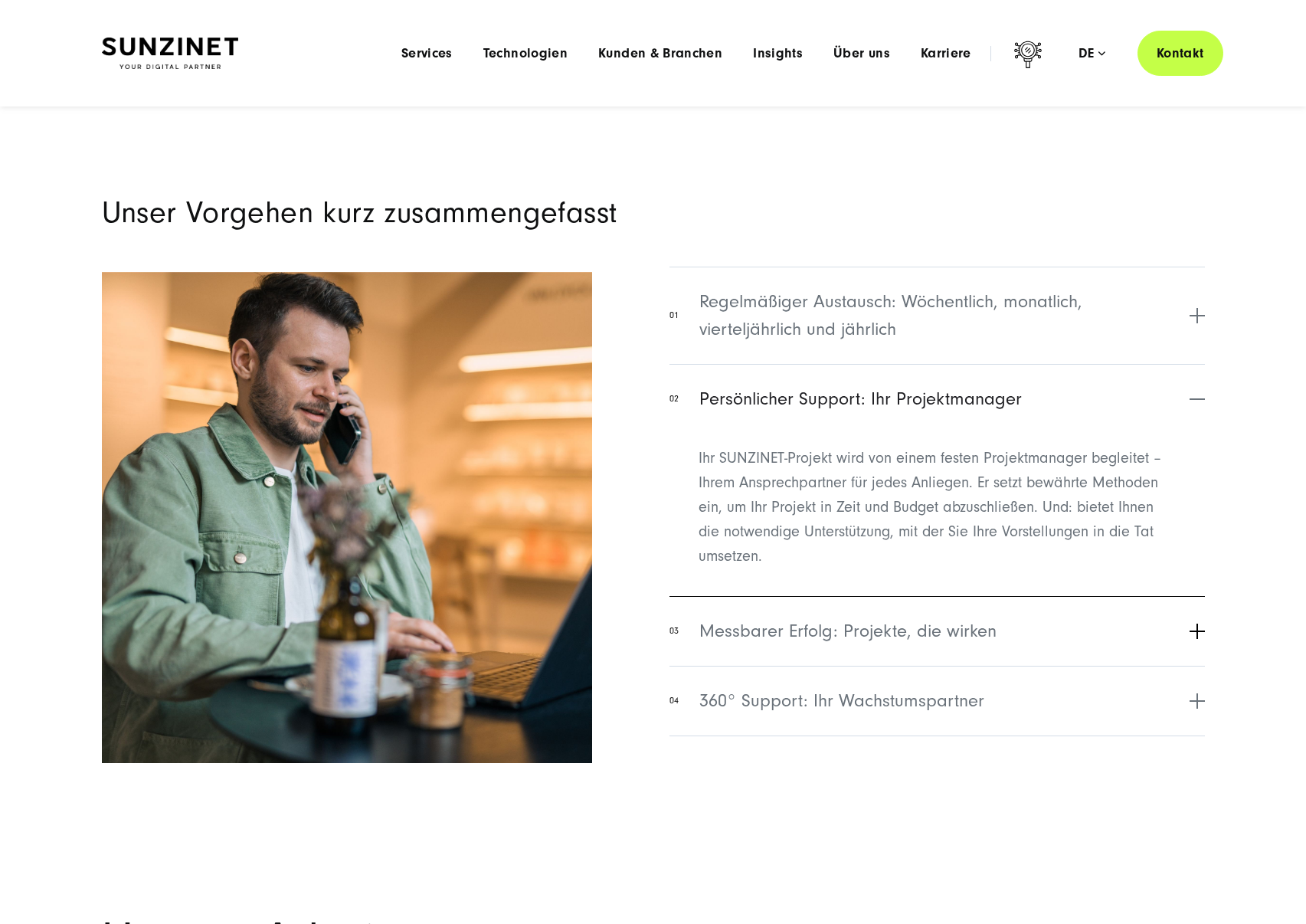
click at [799, 625] on span "Messbarer Erfolg: Projekte, die wirken" at bounding box center [848, 631] width 297 height 28
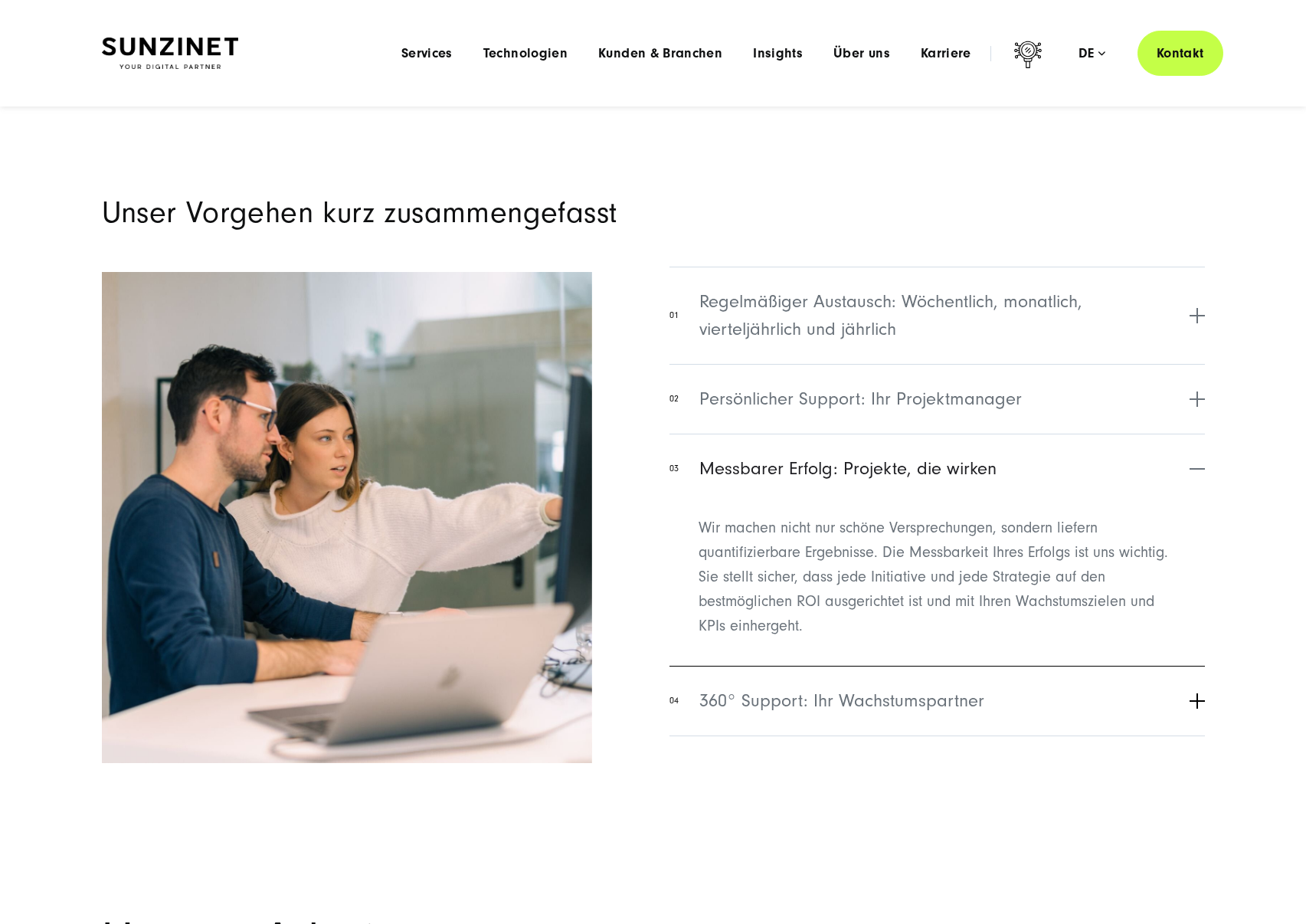
click at [819, 693] on span "360° Support: Ihr Wachstumspartner" at bounding box center [842, 700] width 285 height 28
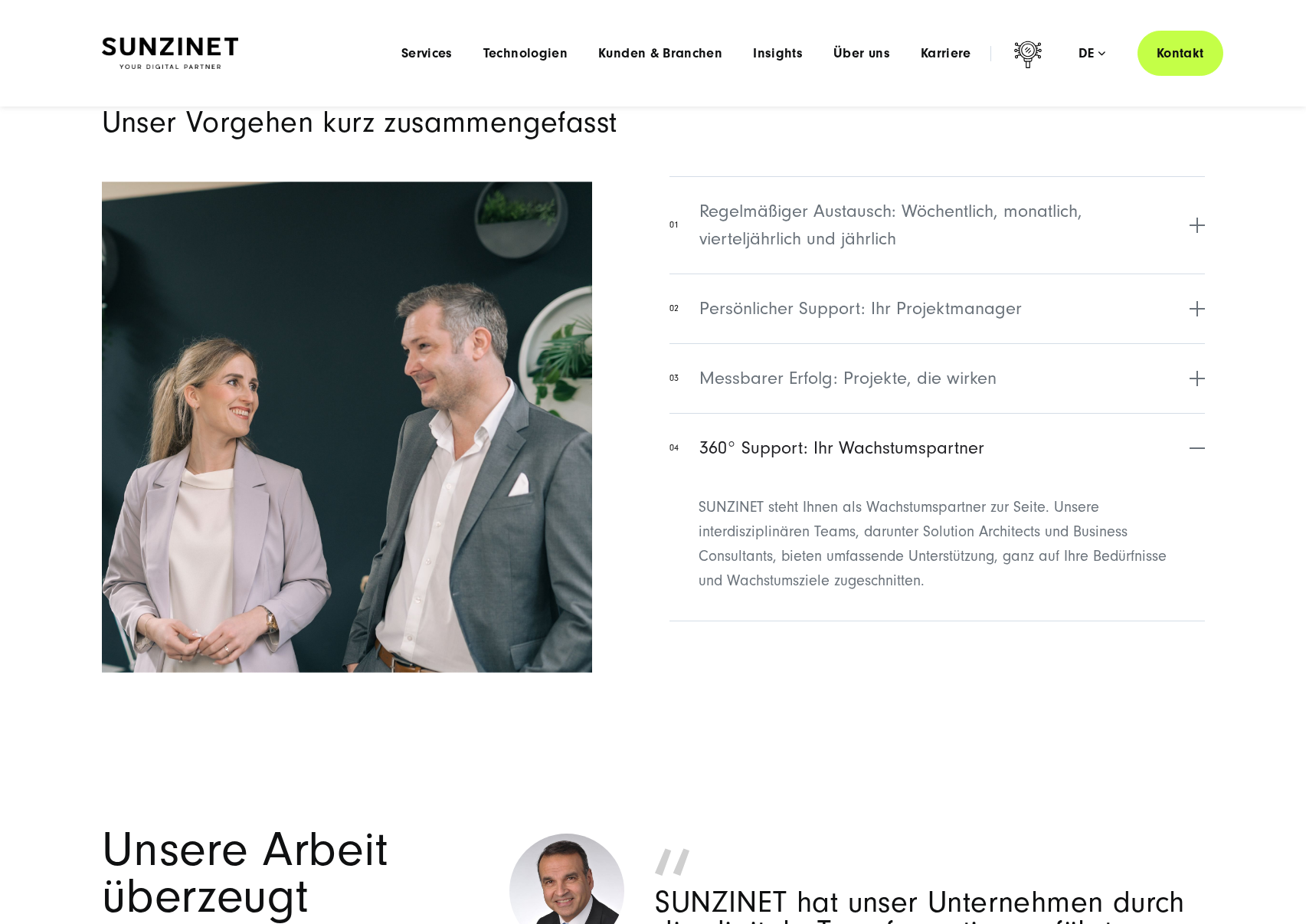
scroll to position [6202, 0]
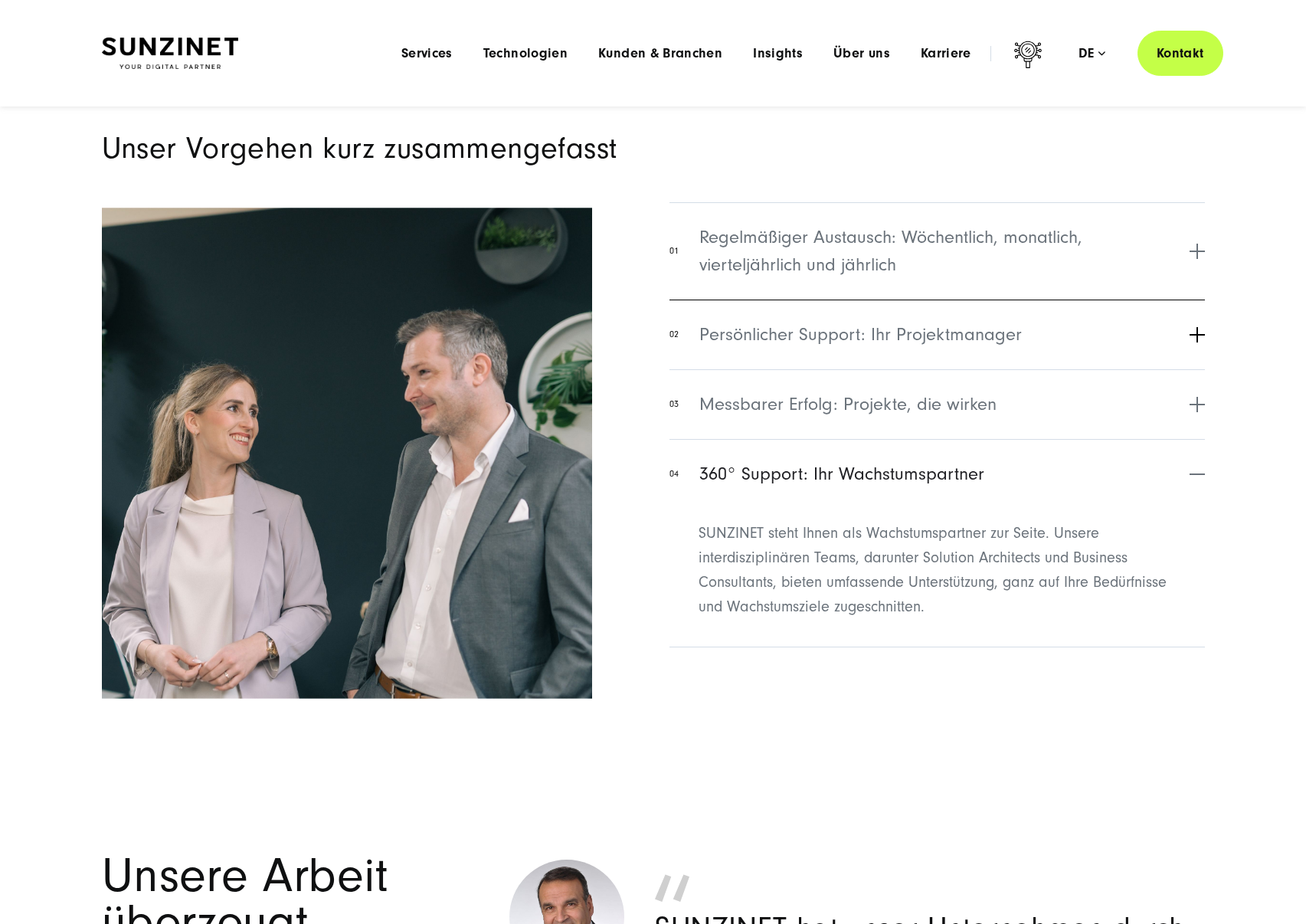
click at [810, 346] on button "02 Persönlicher Support: Ihr Projektmanager" at bounding box center [936, 335] width 535 height 70
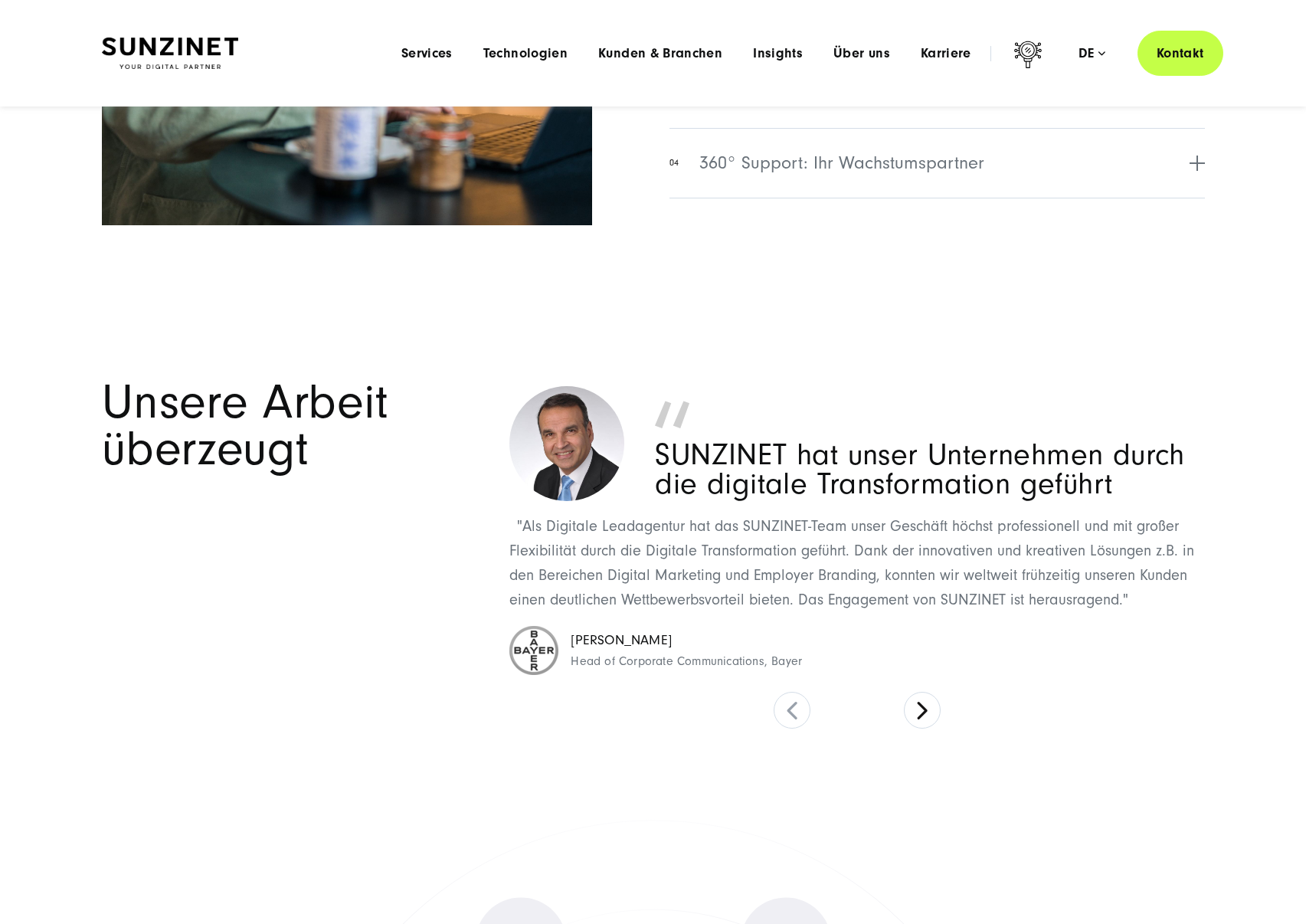
scroll to position [6667, 0]
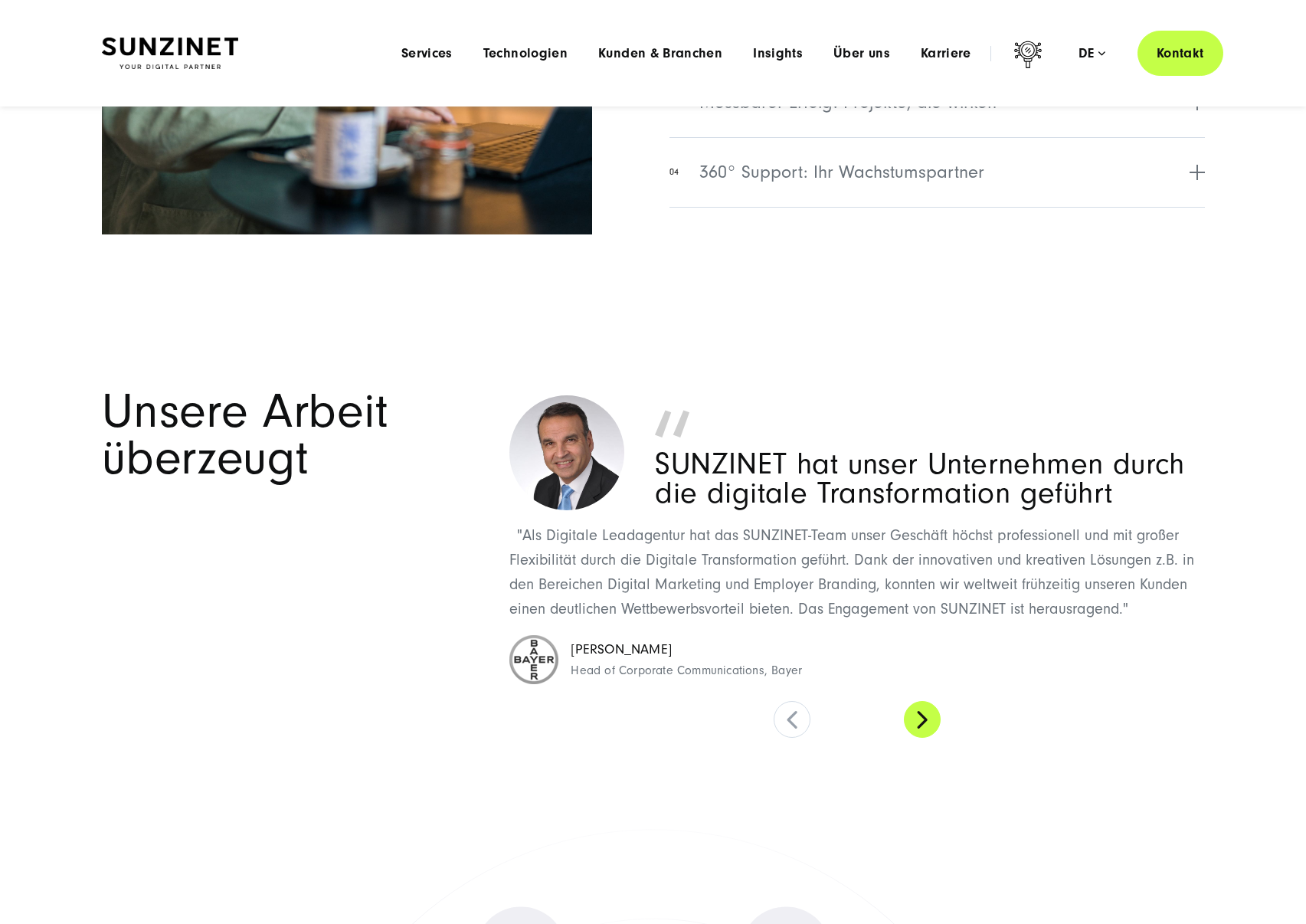
click at [920, 720] on button at bounding box center [922, 720] width 37 height 37
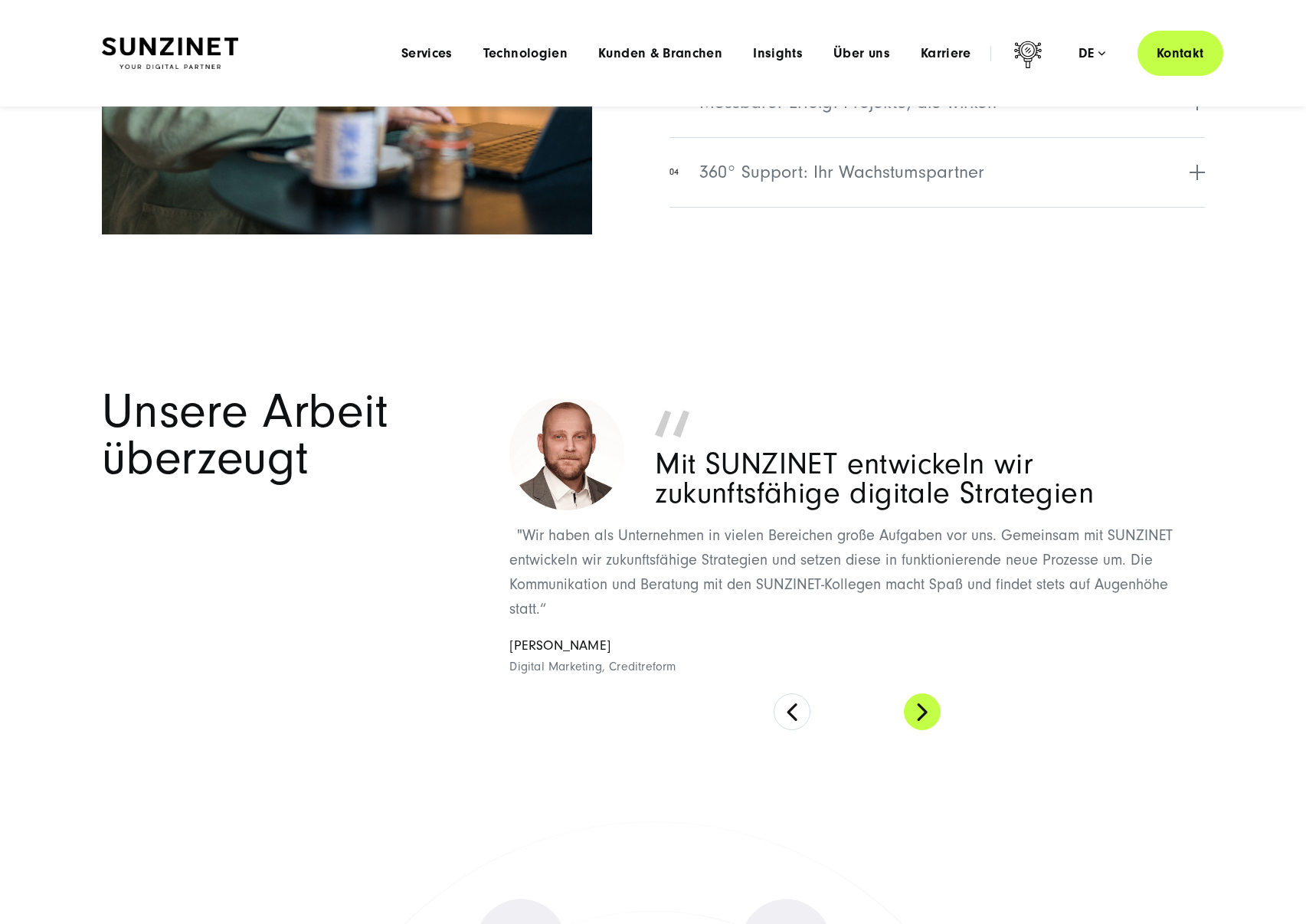
click at [921, 719] on button at bounding box center [922, 712] width 37 height 37
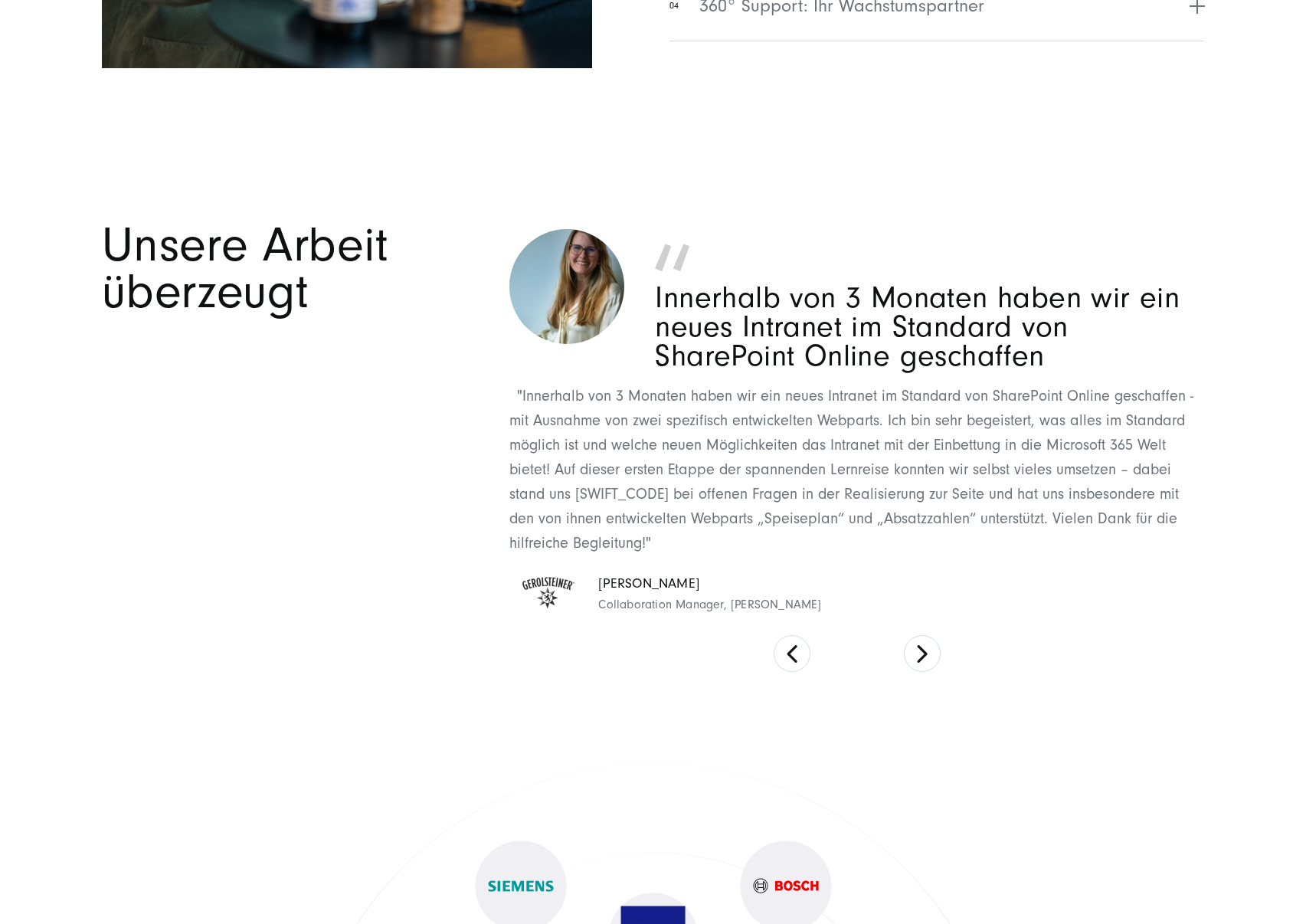
scroll to position [6890, 0]
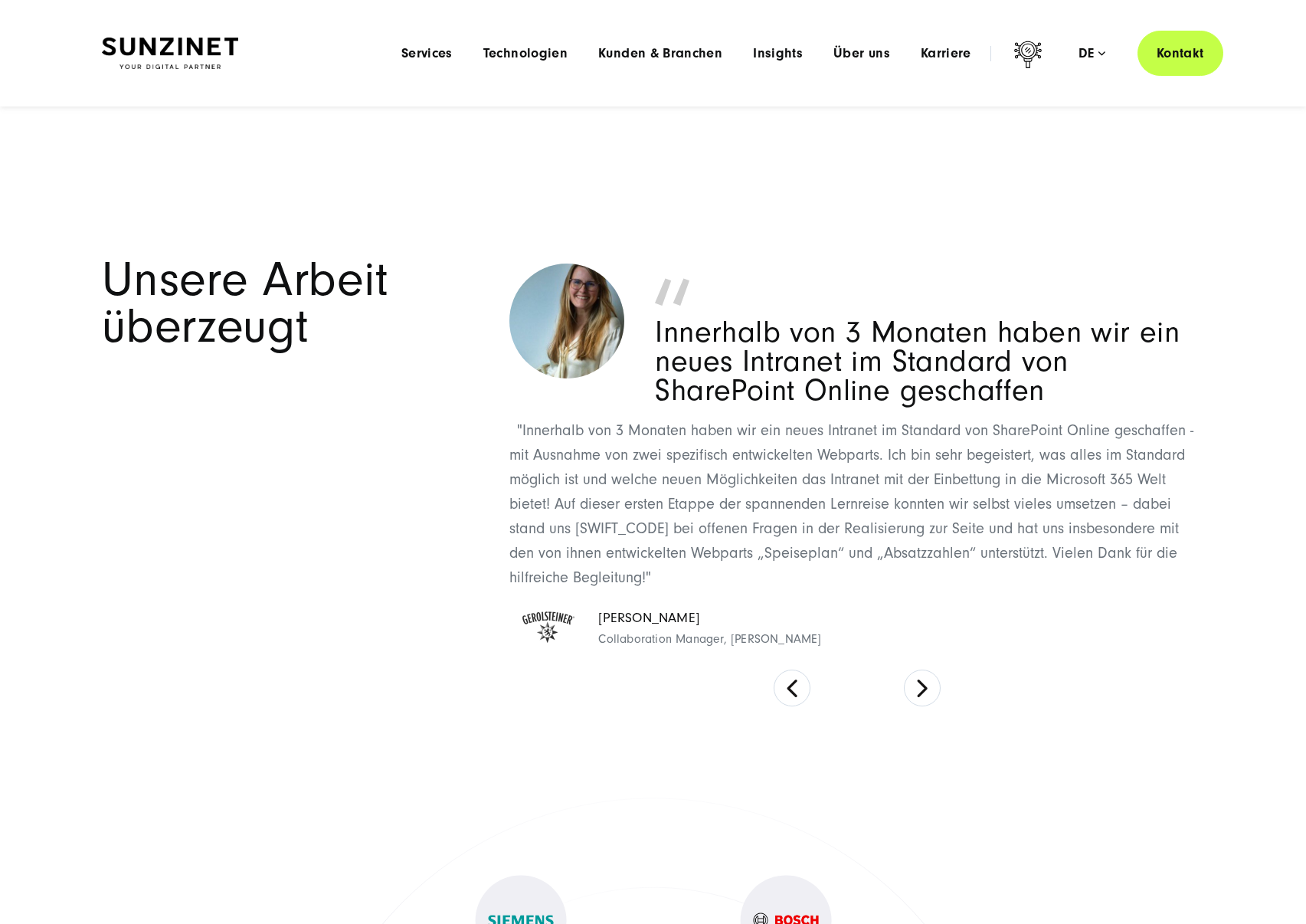
scroll to position [6797, 0]
